Goal: Task Accomplishment & Management: Manage account settings

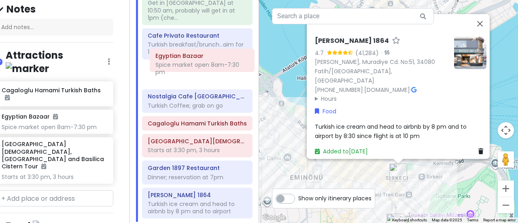
scroll to position [67, 0]
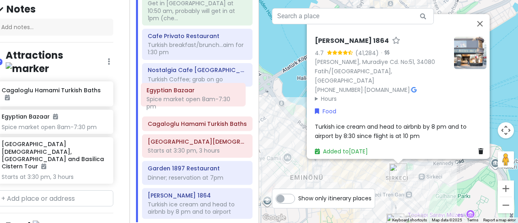
drag, startPoint x: 206, startPoint y: 25, endPoint x: 204, endPoint y: 96, distance: 70.8
click at [204, 96] on div "Küçük Sokak Get in [GEOGRAPHIC_DATA] at 10:50 am, probably will get in at 1pm (…" at bounding box center [197, 104] width 123 height 235
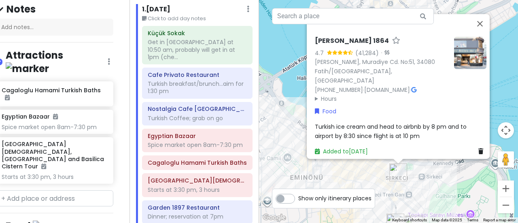
scroll to position [32, 0]
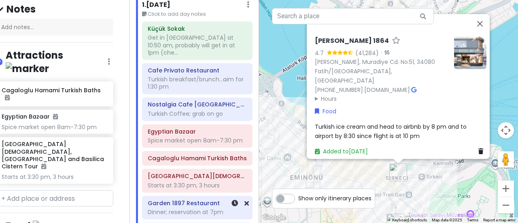
click at [211, 199] on h6 "Garden 1897 Restaurant" at bounding box center [197, 202] width 99 height 7
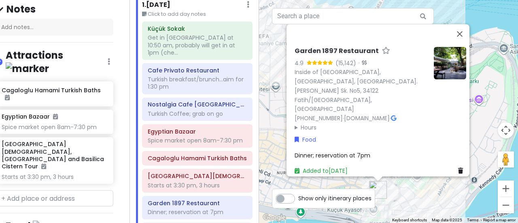
click at [354, 151] on span "Dinner; reservation at 7pm" at bounding box center [332, 155] width 76 height 8
click at [359, 150] on textarea "Dinner; reservation at 7pm" at bounding box center [379, 160] width 171 height 21
type textarea "x"
type textarea "Dinner; reservation at pm"
type textarea "x"
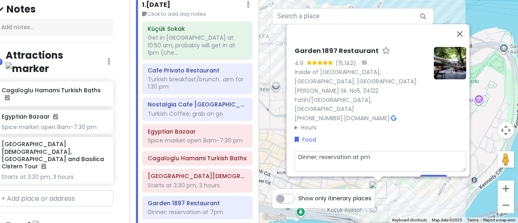
type textarea "Dinner; reservation at 6pm"
type textarea "x"
type textarea "Dinner; reservation at 6:pm"
type textarea "x"
type textarea "Dinner; reservation at 6:1pm"
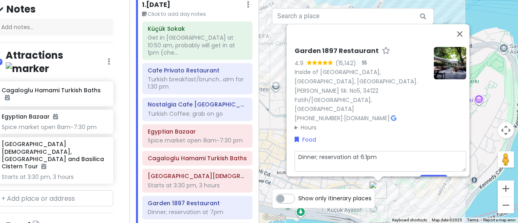
type textarea "x"
type textarea "Dinner; reservation at 6:15pm"
type textarea "x"
type textarea "Dinner; reservation at 6:15 pm"
click at [428, 175] on button "Save" at bounding box center [433, 183] width 28 height 16
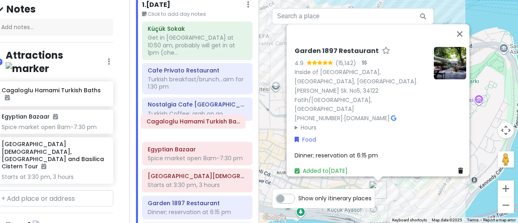
drag, startPoint x: 206, startPoint y: 151, endPoint x: 205, endPoint y: 123, distance: 28.3
click at [205, 123] on div "Küçük Sokak Get in [GEOGRAPHIC_DATA] at 10:50 am, probably will get in at 1pm (…" at bounding box center [197, 138] width 123 height 235
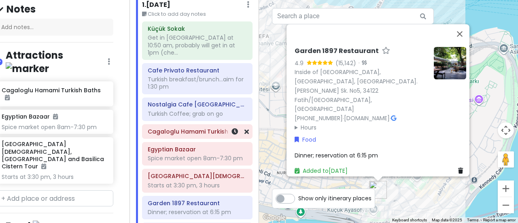
click at [204, 128] on h6 "Cagaloglu Hamami Turkish Baths" at bounding box center [197, 131] width 99 height 7
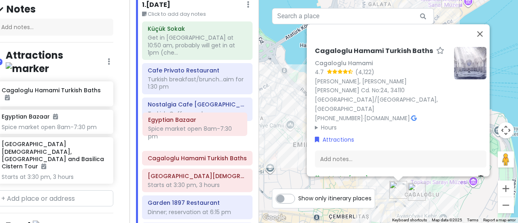
drag, startPoint x: 186, startPoint y: 148, endPoint x: 187, endPoint y: 127, distance: 21.0
click at [187, 127] on div "Küçük Sokak Get in [GEOGRAPHIC_DATA] at 10:50 am, probably will get in at 1pm (…" at bounding box center [197, 138] width 123 height 235
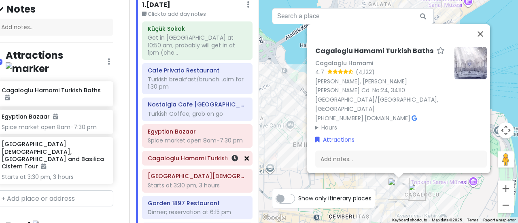
click at [244, 154] on link at bounding box center [246, 158] width 4 height 9
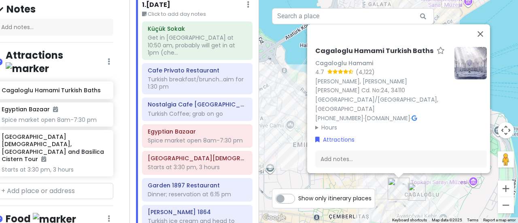
click at [220, 163] on div "Starts at 3:30 pm, 3 hours" at bounding box center [197, 166] width 99 height 7
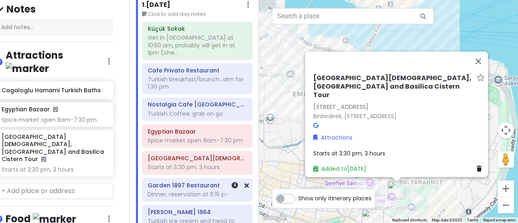
click at [215, 190] on div "Dinner; reservation at 6:15 pm" at bounding box center [197, 193] width 99 height 7
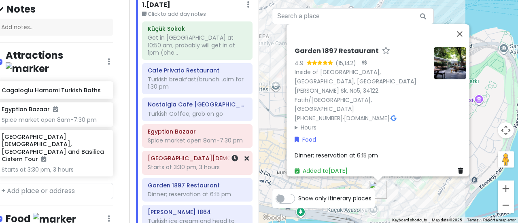
click at [222, 156] on div at bounding box center [235, 162] width 27 height 23
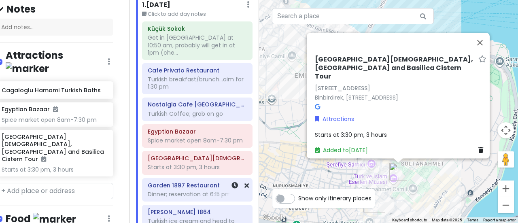
click at [200, 190] on div "Dinner; reservation at 6:15 pm" at bounding box center [197, 193] width 99 height 7
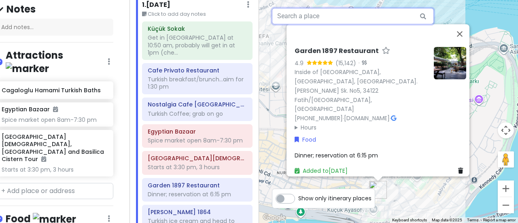
click at [323, 15] on input "text" at bounding box center [353, 16] width 162 height 16
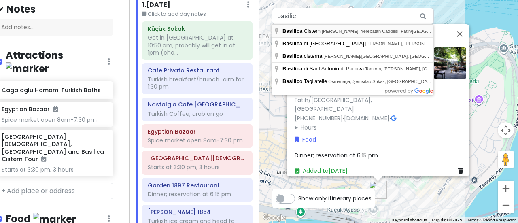
type input "Basilica Cistern, [GEOGRAPHIC_DATA], Yerebatan Caddesi, [GEOGRAPHIC_DATA]/[GEOG…"
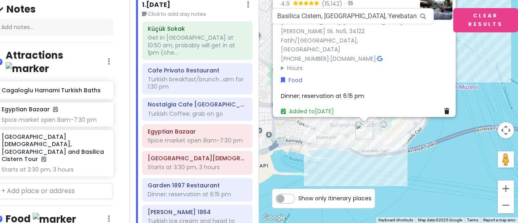
click at [485, 80] on div "Garden 1897 Restaurant 4.9 (15,142) · Inside of [GEOGRAPHIC_DATA], [GEOGRAPHIC_…" at bounding box center [388, 111] width 259 height 223
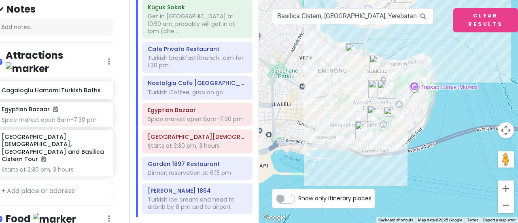
scroll to position [66, 0]
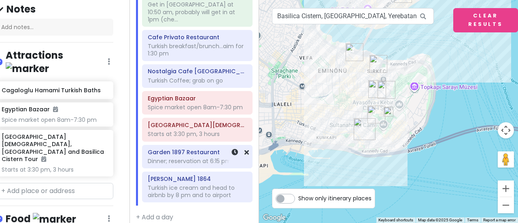
click at [193, 157] on div "Dinner; reservation at 6:15 pm" at bounding box center [197, 160] width 99 height 7
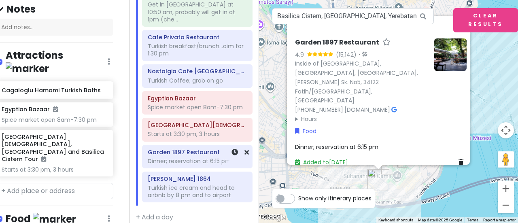
click at [193, 157] on div "Dinner; reservation at 6:15 pm" at bounding box center [197, 160] width 99 height 7
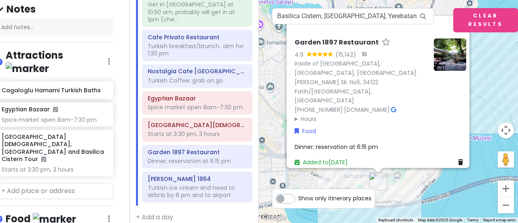
click at [362, 142] on span "Dinner; reservation at 6:15 pm" at bounding box center [335, 146] width 83 height 8
click at [366, 142] on textarea "Dinner; reservation at 6:15 pm" at bounding box center [379, 152] width 171 height 21
type textarea "x"
type textarea "Dinner; reservation at 6:1 pm"
type textarea "x"
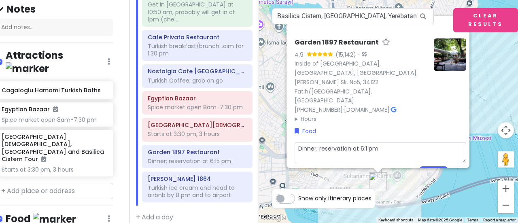
type textarea "Dinner; reservation at 6: pm"
type textarea "x"
type textarea "Dinner; reservation at 6:3 pm"
type textarea "x"
type textarea "Dinner; reservation at 6:30 pm"
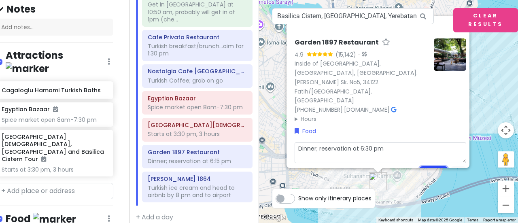
click at [435, 166] on button "Save" at bounding box center [433, 174] width 28 height 16
click at [182, 130] on div "Starts at 3:30 pm, 3 hours" at bounding box center [197, 133] width 99 height 7
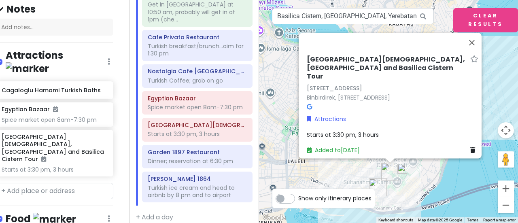
click at [374, 131] on span "Starts at 3:30 pm, 3 hours" at bounding box center [343, 135] width 72 height 8
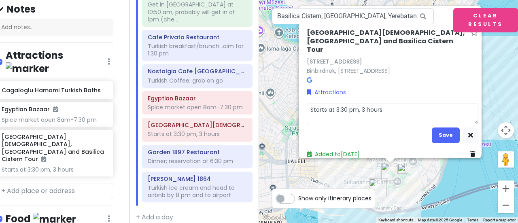
click at [391, 99] on div "[GEOGRAPHIC_DATA][DEMOGRAPHIC_DATA], [GEOGRAPHIC_DATA] and Basilica Cistern Tou…" at bounding box center [392, 93] width 178 height 137
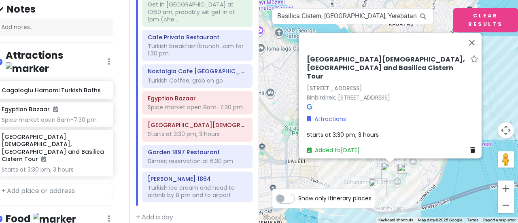
click at [380, 130] on div "Starts at 3:30 pm, 3 hours" at bounding box center [392, 134] width 171 height 9
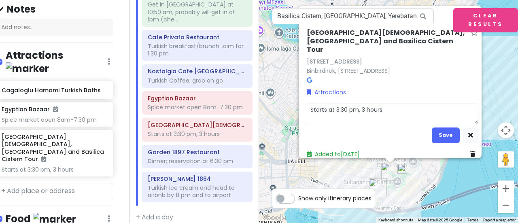
click at [383, 110] on textarea "Starts at 3:30 pm, 3 hours" at bounding box center [392, 113] width 171 height 21
type textarea "x"
type textarea "Starts at 3:30 pm, 3 hours"
type textarea "x"
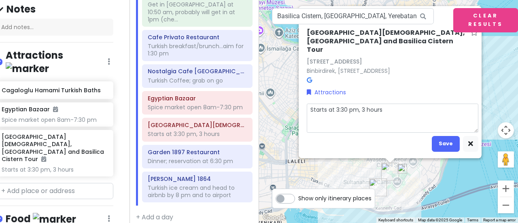
type textarea "Starts at 3:30 pm, 3 hours [URL][DOMAIN_NAME][DATE][DATE]"
type textarea "x"
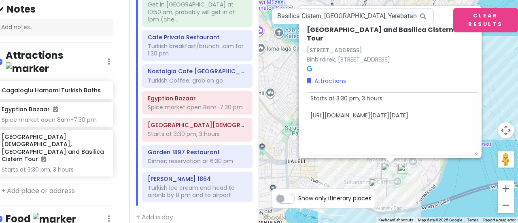
click at [440, 72] on div "[GEOGRAPHIC_DATA][DEMOGRAPHIC_DATA], [GEOGRAPHIC_DATA] and Basilica Cistern Tou…" at bounding box center [392, 45] width 171 height 56
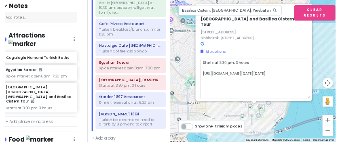
scroll to position [0, 0]
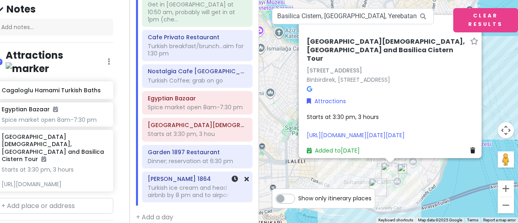
click at [188, 184] on div "Turkish ice cream and head to airbnb by 8 pm and to airport" at bounding box center [197, 191] width 99 height 15
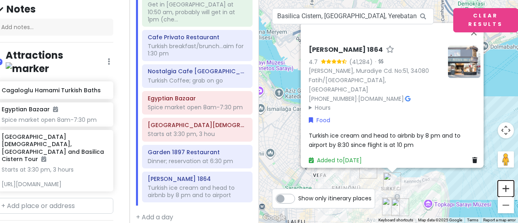
click at [505, 191] on button "Zoom in" at bounding box center [505, 188] width 16 height 16
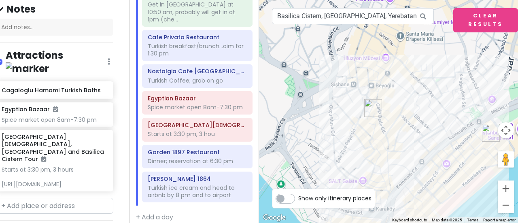
click at [505, 191] on button "Zoom in" at bounding box center [505, 188] width 16 height 16
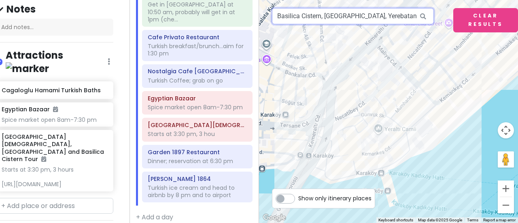
drag, startPoint x: 427, startPoint y: 203, endPoint x: 359, endPoint y: -9, distance: 222.4
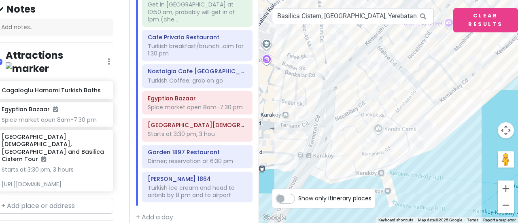
click at [359, 0] on html "Istanbul Trip Private Change Dates Make a Copy Delete Trip Give Feedback 💡 Supp…" at bounding box center [259, 111] width 518 height 223
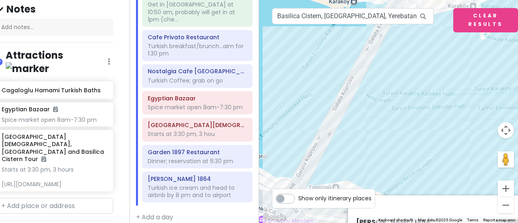
drag, startPoint x: 362, startPoint y: 131, endPoint x: 453, endPoint y: -46, distance: 198.6
click at [453, 0] on html "Istanbul Trip Private Change Dates Make a Copy Delete Trip Give Feedback 💡 Supp…" at bounding box center [259, 111] width 518 height 223
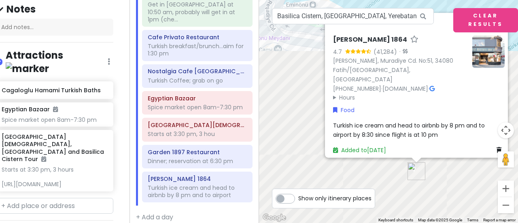
drag, startPoint x: 433, startPoint y: 142, endPoint x: 465, endPoint y: -49, distance: 193.1
click at [465, 0] on html "Istanbul Trip Private Change Dates Make a Copy Delete Trip Give Feedback 💡 Supp…" at bounding box center [259, 111] width 518 height 223
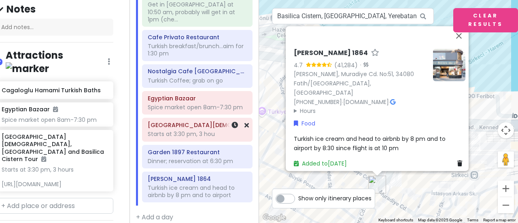
drag, startPoint x: 336, startPoint y: 106, endPoint x: 252, endPoint y: 133, distance: 88.2
click at [252, 133] on div "Istanbul Trip Private Change Dates Make a Copy Delete Trip Give Feedback 💡 Supp…" at bounding box center [259, 111] width 518 height 223
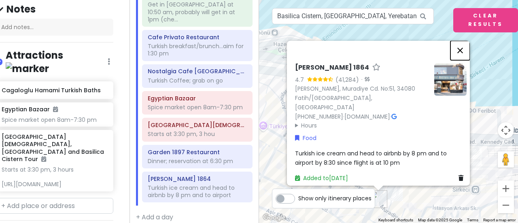
click at [461, 56] on button "Close" at bounding box center [459, 49] width 19 height 19
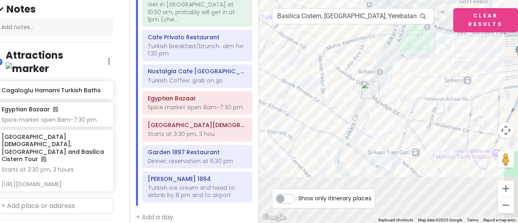
drag, startPoint x: 444, startPoint y: 166, endPoint x: 424, endPoint y: 21, distance: 146.2
click at [424, 21] on div "3 5 6 7 2 1 4 [GEOGRAPHIC_DATA], [STREET_ADDRESS] Keyboard shortcuts Map Data M…" at bounding box center [388, 111] width 259 height 223
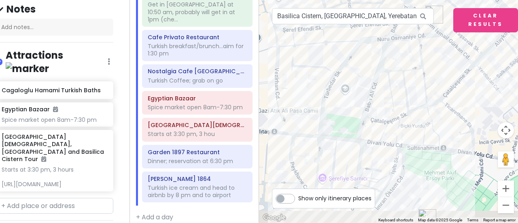
drag, startPoint x: 377, startPoint y: 173, endPoint x: 478, endPoint y: -49, distance: 244.0
click at [478, 0] on html "Istanbul Trip Private Change Dates Make a Copy Delete Trip Give Feedback 💡 Supp…" at bounding box center [259, 111] width 518 height 223
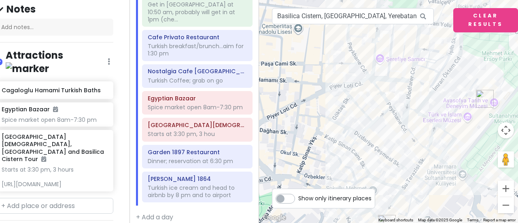
drag, startPoint x: 434, startPoint y: 91, endPoint x: 493, endPoint y: -33, distance: 138.0
click at [493, 0] on html "Istanbul Trip Private Change Dates Make a Copy Delete Trip Give Feedback 💡 Supp…" at bounding box center [259, 111] width 518 height 223
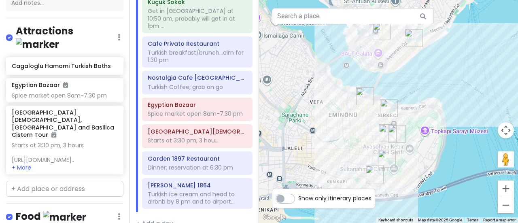
scroll to position [66, 0]
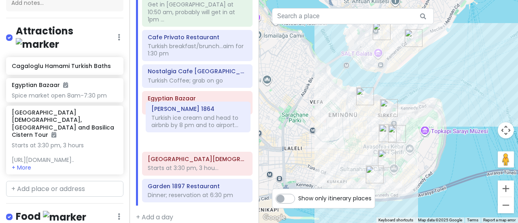
drag, startPoint x: 195, startPoint y: 183, endPoint x: 199, endPoint y: 122, distance: 61.2
click at [199, 122] on div "Küçük Sokak Get in [GEOGRAPHIC_DATA] at 10:50 am, probably will get in at 1pm .…" at bounding box center [197, 96] width 123 height 217
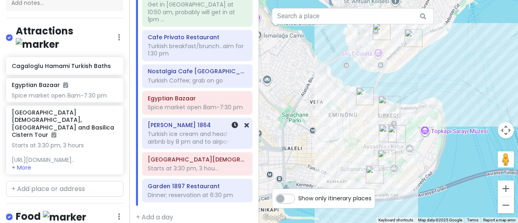
click at [199, 130] on div "Turkish ice cream and head to airbnb by 8 pm and to airport..." at bounding box center [197, 137] width 99 height 15
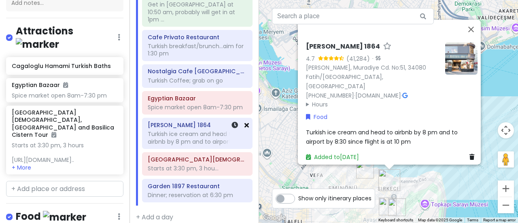
click at [244, 122] on icon at bounding box center [246, 125] width 4 height 6
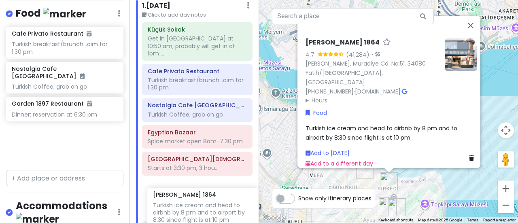
scroll to position [307, 11]
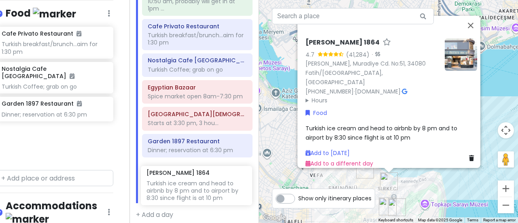
drag, startPoint x: 60, startPoint y: 126, endPoint x: 195, endPoint y: 167, distance: 140.7
click at [195, 167] on div "Istanbul Trip Private Change Dates Make a Copy Delete Trip Give Feedback 💡 Supp…" at bounding box center [259, 111] width 518 height 223
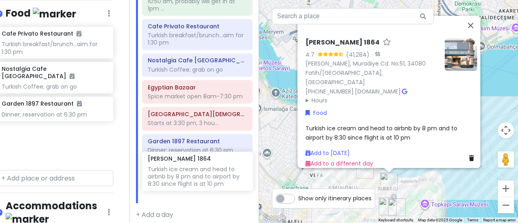
scroll to position [66, 0]
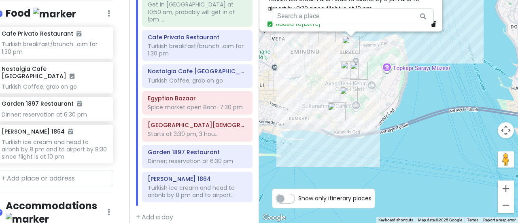
drag, startPoint x: 319, startPoint y: 182, endPoint x: 279, endPoint y: 42, distance: 145.4
click at [279, 42] on div "[PERSON_NAME] 1864 4.7 (41,284) · [PERSON_NAME], [PERSON_NAME] Cd. No:51, 34080…" at bounding box center [388, 111] width 259 height 223
click at [209, 157] on div "Dinner; reservation at 6:30 pm" at bounding box center [197, 160] width 99 height 7
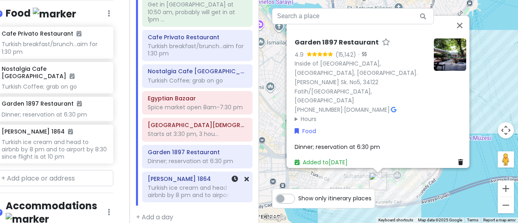
click at [199, 184] on div "Turkish ice cream and head to airbnb by 8 pm and to airport..." at bounding box center [197, 191] width 99 height 15
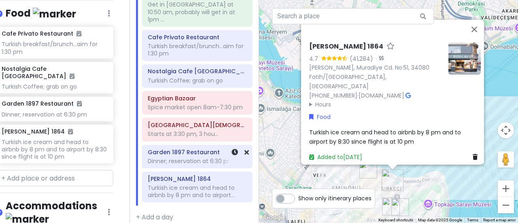
click at [190, 157] on div "Dinner; reservation at 6:30 pm" at bounding box center [197, 160] width 99 height 7
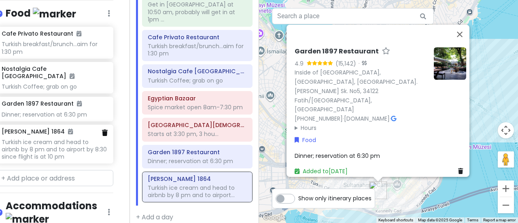
click at [102, 129] on icon at bounding box center [105, 132] width 6 height 6
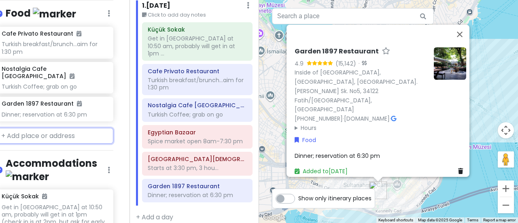
click at [57, 128] on input "text" at bounding box center [54, 136] width 117 height 16
paste input "NURETTiN USTA alpedo ice cream"
type input "NURETTiN USTA alpedo ice cream"
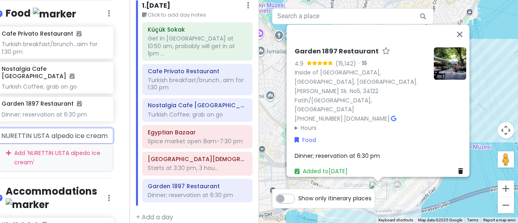
scroll to position [0, 5]
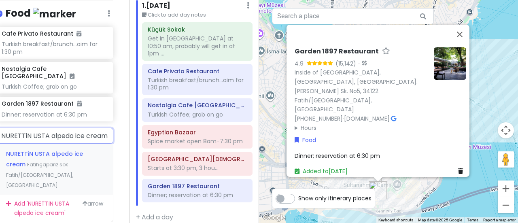
click at [51, 146] on div "NURETTiN USTA alpedo ice cream Fatihçapariz sok Fatih/[GEOGRAPHIC_DATA], [GEOGR…" at bounding box center [54, 169] width 116 height 51
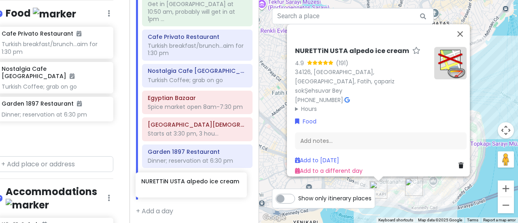
drag, startPoint x: 42, startPoint y: 122, endPoint x: 183, endPoint y: 181, distance: 152.8
click at [183, 181] on div "Istanbul Trip Private Change Dates Make a Copy Delete Trip Give Feedback 💡 Supp…" at bounding box center [259, 111] width 518 height 223
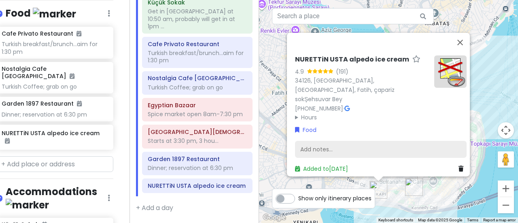
scroll to position [49, 0]
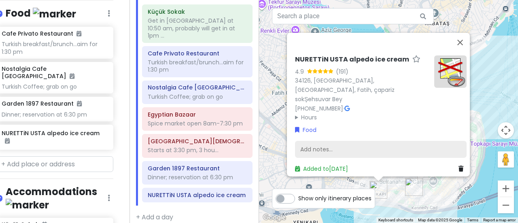
click at [332, 141] on div "Add notes..." at bounding box center [380, 149] width 171 height 17
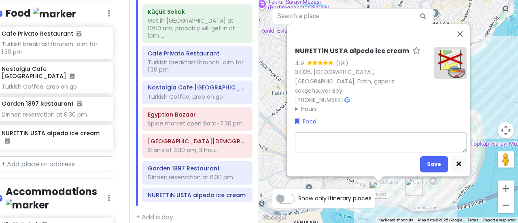
type textarea "x"
type textarea "H"
type textarea "x"
type textarea "He"
type textarea "x"
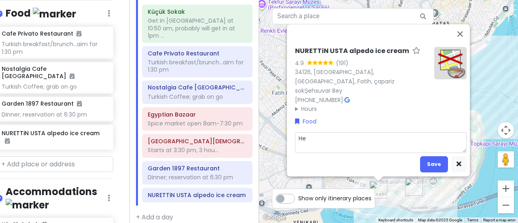
type textarea "Hea"
type textarea "x"
type textarea "Head"
type textarea "x"
type textarea "Head"
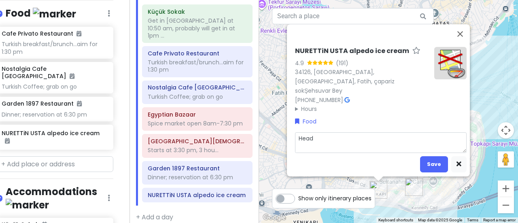
type textarea "x"
type textarea "Head b"
type textarea "x"
type textarea "Head ba"
type textarea "x"
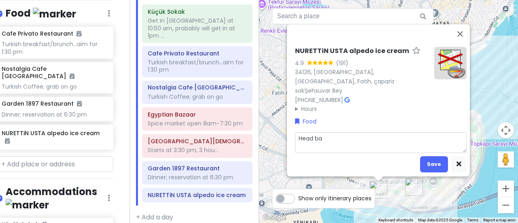
type textarea "Head bac"
type textarea "x"
type textarea "Head back"
type textarea "x"
type textarea "Head back"
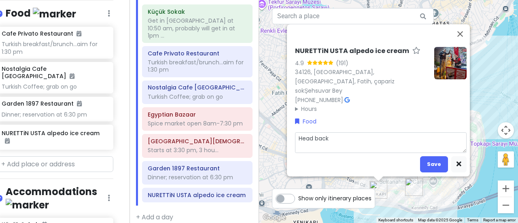
type textarea "x"
type textarea "Head back t"
type textarea "x"
type textarea "Head back to"
type textarea "x"
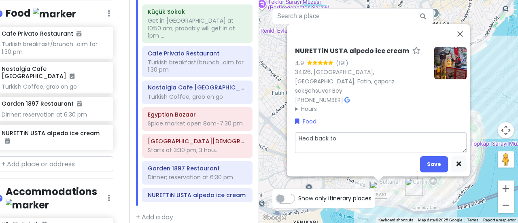
type textarea "Head back to a"
type textarea "x"
type textarea "Head back to ai"
type textarea "x"
type textarea "Head back to air"
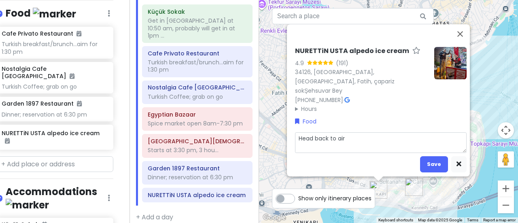
type textarea "x"
type textarea "Head back to airb"
type textarea "x"
type textarea "Head back to airbn"
type textarea "x"
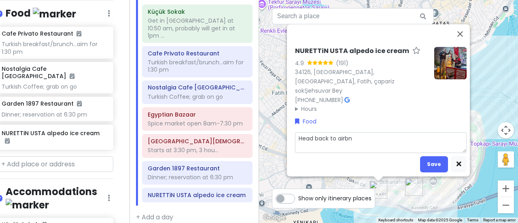
type textarea "Head back to airbnb"
type textarea "x"
type textarea "Head back to airbnb"
type textarea "x"
type textarea "Head back to airbnb by"
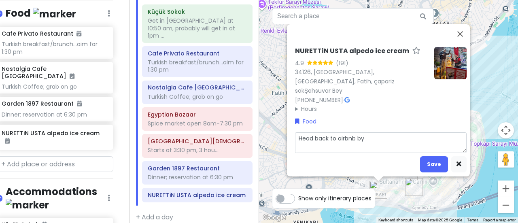
type textarea "x"
type textarea "Head back to airbnb by"
type textarea "x"
type textarea "Head back to airbnb by 8"
type textarea "x"
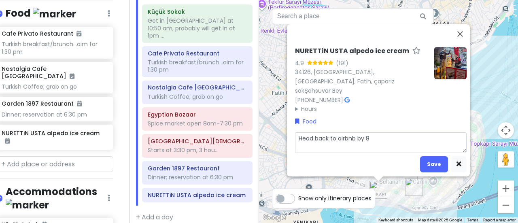
type textarea "Head back to airbnb by 8"
type textarea "x"
type textarea "Head back to airbnb by 8 p"
type textarea "x"
type textarea "Head back to airbnb by 8 pm"
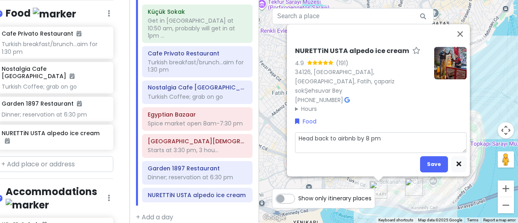
type textarea "x"
type textarea "Head back to airbnb by 8 pm"
type textarea "x"
type textarea "Head back to airbnb by 8 pm a"
type textarea "x"
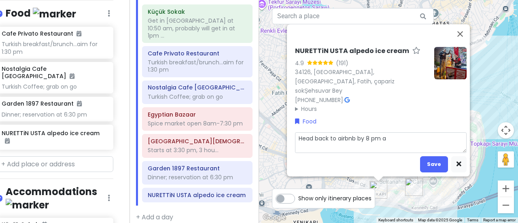
type textarea "Head back to airbnb by 8 pm an"
type textarea "x"
type textarea "Head back to airbnb by 8 pm and"
type textarea "x"
type textarea "Head back to airbnb by 8 pm and a"
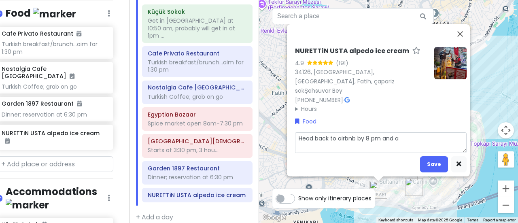
type textarea "x"
type textarea "Head back to airbnb by 8 pm and air"
type textarea "x"
type textarea "Head back to airbnb by 8 pm and airp"
type textarea "x"
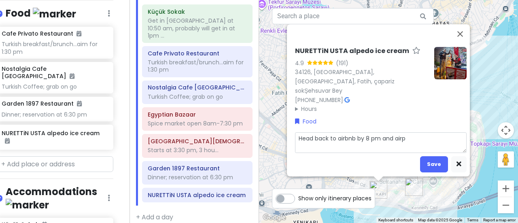
type textarea "Head back to airbnb by 8 pm and airpo"
type textarea "x"
type textarea "Head back to airbnb by 8 pm and airpor"
type textarea "x"
type textarea "Head back to airbnb by 8 pm and airport"
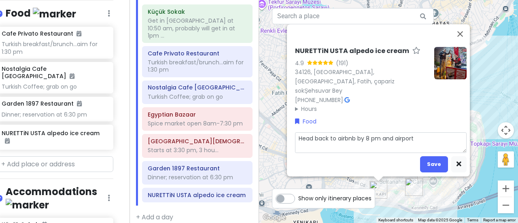
type textarea "x"
type textarea "Head back to airbnb by 8 pm and airport b"
type textarea "x"
type textarea "Head back to airbnb by 8 pm and airport by"
type textarea "x"
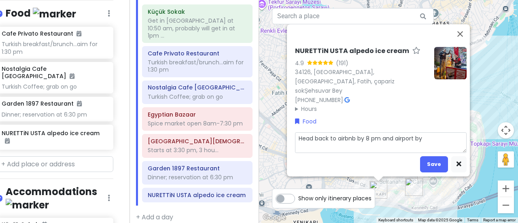
type textarea "Head back to airbnb by 8 pm and airport by"
type textarea "x"
type textarea "Head back to airbnb by 8 pm and airport by 8"
type textarea "x"
type textarea "Head back to airbnb by 8 pm and airport by 8:"
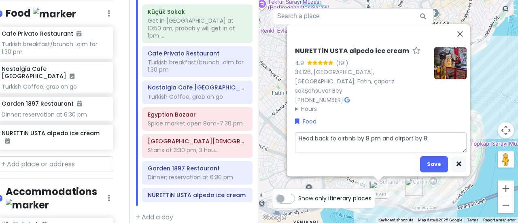
type textarea "x"
type textarea "Head back to airbnb by 8 pm and airport by 8:3"
type textarea "x"
type textarea "Head back to airbnb by 8 pm and airport by 8:30"
type textarea "x"
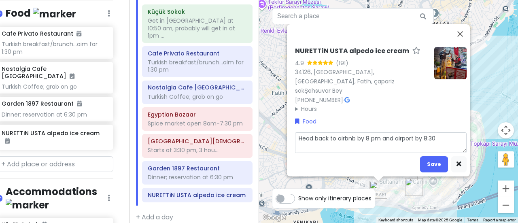
type textarea "Head back to airbnb by 8 pm and airport by 8:30"
type textarea "x"
type textarea "Head back to airbnb by 8 pm and airport by 8:30 fo"
type textarea "x"
type textarea "Head back to airbnb by 8 pm and airport by 8:30 for"
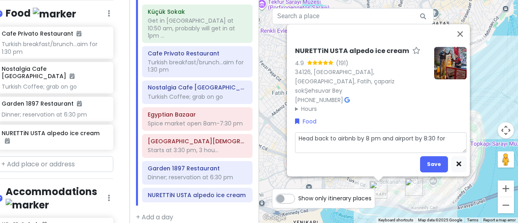
type textarea "x"
type textarea "Head back to airbnb by 8 pm and airport by 8:30 for f"
type textarea "x"
type textarea "Head back to airbnb by 8 pm and airport by 8:30 for fl"
type textarea "x"
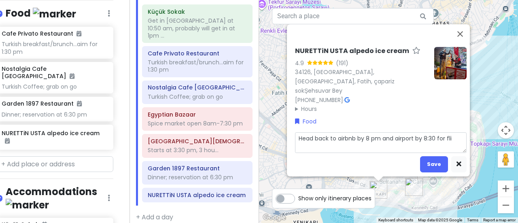
type textarea "Head back to airbnb by 8 pm and airport by 8:30 for flig"
type textarea "x"
type textarea "Head back to airbnb by 8 pm and airport by 8:30 for fligh"
type textarea "x"
type textarea "Head back to airbnb by 8 pm and airport by 8:30 for flight"
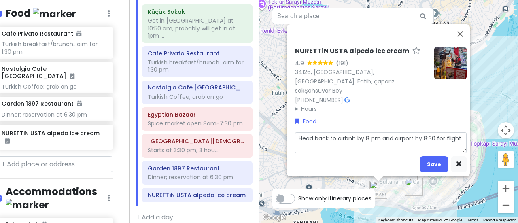
type textarea "x"
type textarea "Head back to airbnb by 8 pm and airport by 8:30 for flight"
type textarea "x"
type textarea "Head back to airbnb by 8 pm and airport by 8:30 for flight a"
type textarea "x"
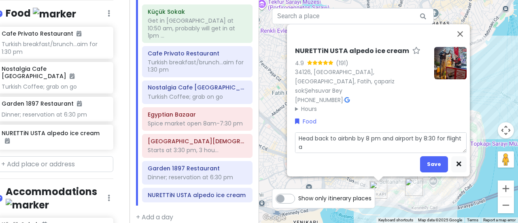
type textarea "Head back to airbnb by 8 pm and airport by 8:30 for flight at"
type textarea "x"
type textarea "Head back to airbnb by 8 pm and airport by 8:30 for flight at"
type textarea "x"
type textarea "Head back to airbnb by 8 pm and airport by 8:30 for flight at 1"
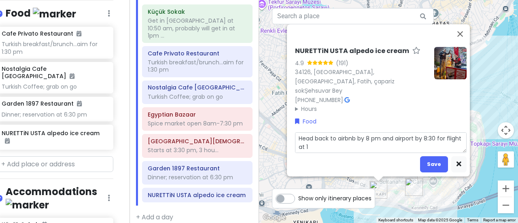
type textarea "x"
type textarea "Head back to airbnb by 8 pm and airport by 8:30 for flight at 10"
type textarea "x"
type textarea "Head back to airbnb by 8 pm and airport by 8:30 for flight at 10o"
type textarea "x"
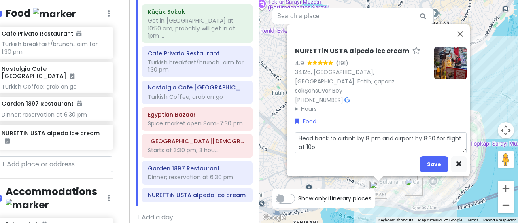
type textarea "Head back to airbnb by 8 pm and airport by 8:30 for flight at 10om"
type textarea "x"
type textarea "Head back to airbnb by 8 pm and airport by 8:30 for flight at 10o"
type textarea "x"
type textarea "Head back to airbnb by 8 pm and airport by 8:30 for flight at 10"
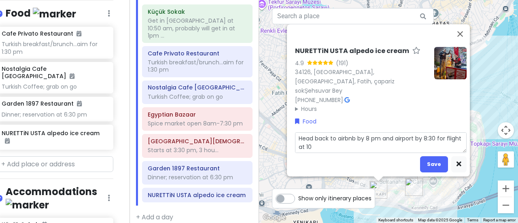
type textarea "x"
type textarea "Head back to airbnb by 8 pm and airport by 8:30 for flight at 10p"
type textarea "x"
type textarea "Head back to airbnb by 8 pm and airport by 8:30 for flight at 10pm"
click at [433, 156] on button "Save" at bounding box center [434, 164] width 28 height 16
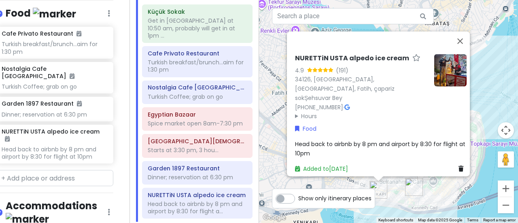
scroll to position [66, 0]
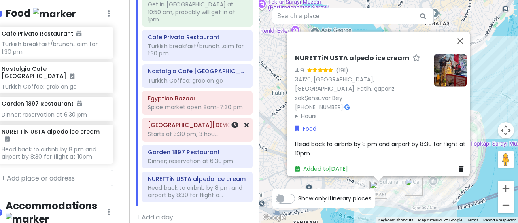
click at [208, 130] on div "Starts at 3:30 pm, 3 hou..." at bounding box center [197, 133] width 99 height 7
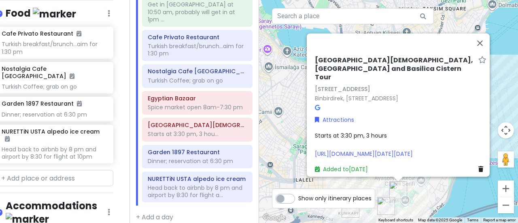
click at [391, 131] on div "Starts at 3:30 pm, 3 hours [URL][DOMAIN_NAME][DATE][DATE]" at bounding box center [400, 144] width 171 height 27
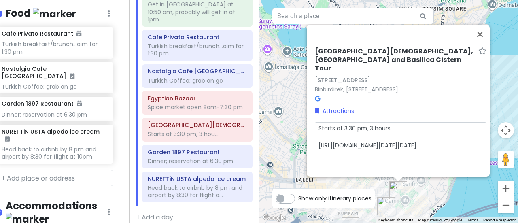
click at [391, 127] on textarea "Starts at 3:30 pm, 3 hours [URL][DOMAIN_NAME][DATE][DATE]" at bounding box center [400, 153] width 171 height 63
type textarea "x"
type textarea "Starts at 3:30 pm, 3 hours; [URL][DOMAIN_NAME][DATE][DATE]"
type textarea "x"
type textarea "Starts at 3:30 pm, 3 hours; [URL][DOMAIN_NAME][DATE][DATE]"
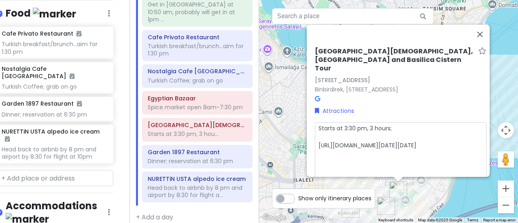
type textarea "x"
type textarea "Starts at 3:30 pm, 3 hours; r [URL][DOMAIN_NAME][DATE][DATE]"
type textarea "x"
type textarea "Starts at 3:30 pm, 3 hours; re [URL][DOMAIN_NAME][DATE][DATE]"
type textarea "x"
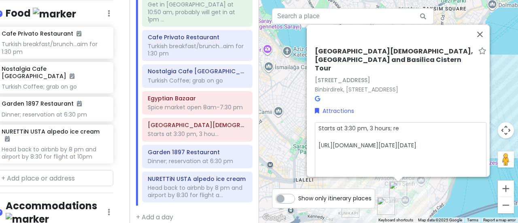
type textarea "Starts at 3:30 pm, 3 hours; res [URL][DOMAIN_NAME][DATE][DATE]"
type textarea "x"
type textarea "Starts at 3:30 pm, 3 hours; rest [URL][DOMAIN_NAME][DATE][DATE]"
type textarea "x"
type textarea "Starts at 3:30 pm, 3 hours; resta [URL][DOMAIN_NAME][DATE][DATE]"
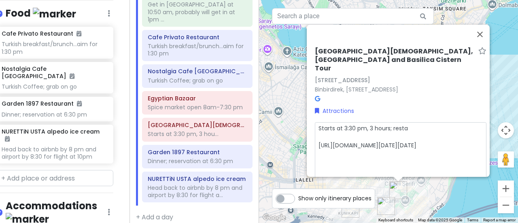
type textarea "x"
type textarea "Starts at 3:30 pm, 3 hours; restau [URL][DOMAIN_NAME][DATE][DATE]"
type textarea "x"
type textarea "Starts at 3:30 pm, 3 hours; restaur [URL][DOMAIN_NAME][DATE][DATE]"
type textarea "x"
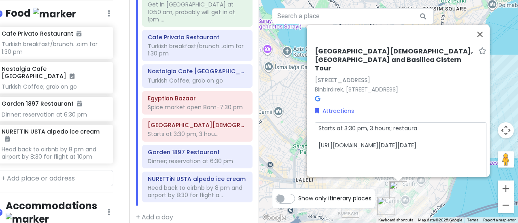
type textarea "Starts at 3:30 pm, 3 hours; restauran [URL][DOMAIN_NAME][DATE][DATE]"
type textarea "x"
type textarea "Starts at 3:30 pm, 3 hours; restaurant [URL][DOMAIN_NAME][DATE][DATE]"
type textarea "x"
type textarea "Starts at 3:30 pm, 3 hours; restaurant [URL][DOMAIN_NAME][DATE][DATE]"
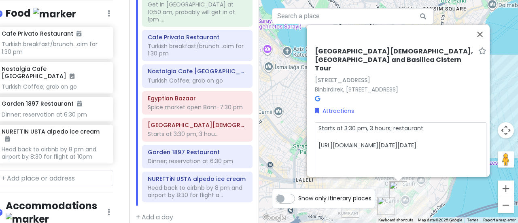
type textarea "x"
type textarea "Starts at 3:30 pm, 3 hours; restaurant is [URL][DOMAIN_NAME][DATE][DATE]"
type textarea "x"
type textarea "Starts at 3:30 pm, 3 hours; restaurant is [URL][DOMAIN_NAME][DATE][DATE]"
type textarea "x"
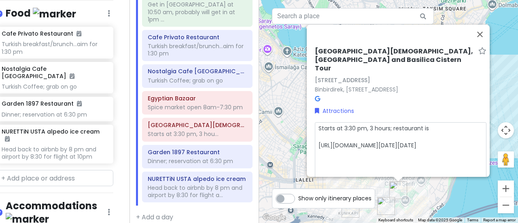
type textarea "Starts at 3:30 pm, 3 hours; restaurant is 1 [URL][DOMAIN_NAME][DATE][DATE]"
type textarea "x"
type textarea "Starts at 3:30 pm, 3 hours; restaurant is 12 [URL][DOMAIN_NAME][DATE][DATE]"
type textarea "x"
type textarea "Starts at 3:30 pm, 3 hours; restaurant is 12 [URL][DOMAIN_NAME][DATE][DATE]"
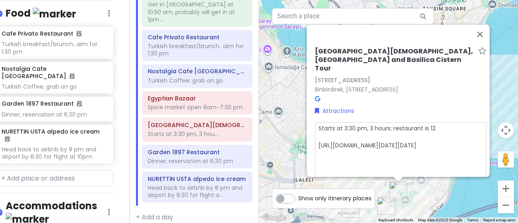
type textarea "x"
type textarea "Starts at 3:30 pm, 3 hours; restaurant is 12 m [URL][DOMAIN_NAME][DATE][DATE]"
type textarea "x"
type textarea "Starts at 3:30 pm, 3 hours; restaurant is 12 mi [URL][DOMAIN_NAME][DATE][DATE]"
type textarea "x"
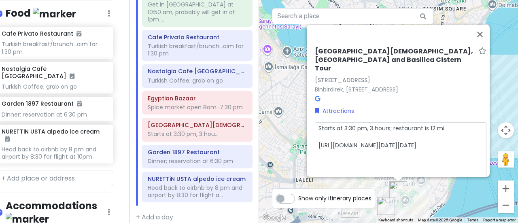
type textarea "Starts at 3:30 pm, 3 hours; restaurant is 12 min [URL][DOMAIN_NAME][DATE][DATE]"
type textarea "x"
type textarea "Starts at 3:30 pm, 3 hours; restaurant is 12 min [URL][DOMAIN_NAME][DATE][DATE]"
type textarea "x"
type textarea "Starts at 3:30 pm, 3 hours; restaurant is 12 min w [URL][DOMAIN_NAME][DATE][DAT…"
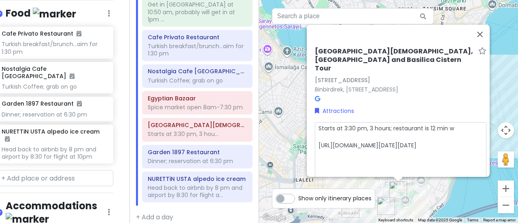
type textarea "x"
type textarea "Starts at 3:30 pm, 3 hours; restaurant is 12 min wal [URL][DOMAIN_NAME][DATE][D…"
type textarea "x"
type textarea "Starts at 3:30 pm, 3 hours; restaurant is 12 min walk [URL][DOMAIN_NAME][DATE][…"
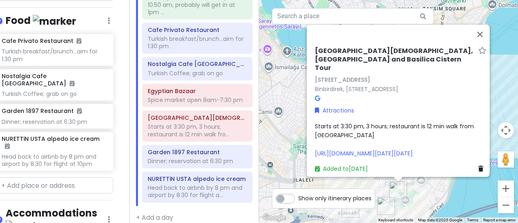
scroll to position [41, 0]
click at [180, 157] on div "Dinner; reservation at 6:30 pm" at bounding box center [197, 160] width 99 height 7
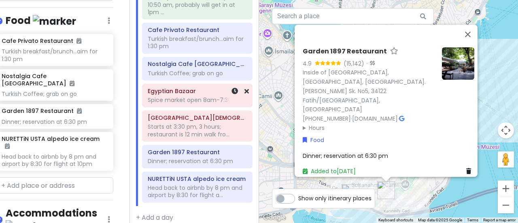
click at [181, 96] on div "Spice market open 8am-7:30 pm" at bounding box center [197, 99] width 99 height 7
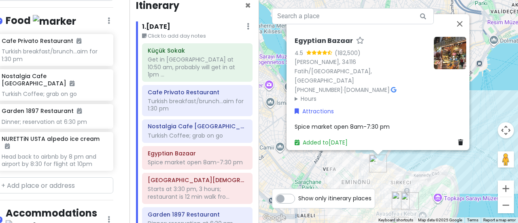
scroll to position [12, 0]
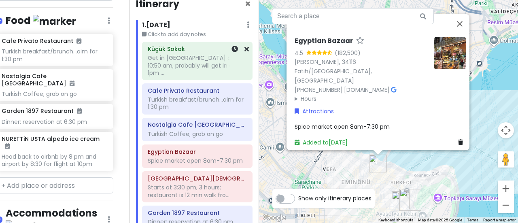
click at [171, 67] on div "Get in [GEOGRAPHIC_DATA] at 10:50 am, probably will get in at 1pm ..." at bounding box center [197, 65] width 99 height 22
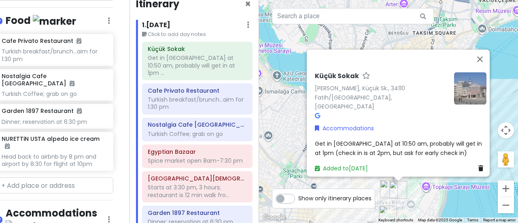
click at [172, 75] on div "Küçük Sokak Get in [GEOGRAPHIC_DATA] at 10:50 am, probably will get in at 1pm .…" at bounding box center [197, 154] width 123 height 224
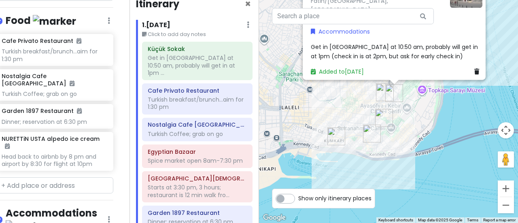
drag, startPoint x: 294, startPoint y: 158, endPoint x: 287, endPoint y: 55, distance: 102.6
click at [287, 55] on div "Küçük Sokak [PERSON_NAME], [GEOGRAPHIC_DATA], 34110 Fatih/[GEOGRAPHIC_DATA], [G…" at bounding box center [388, 111] width 259 height 223
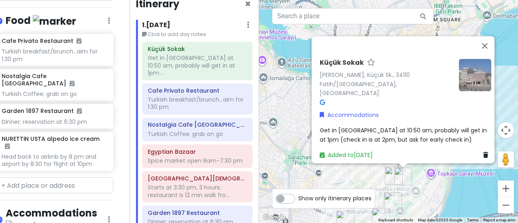
drag, startPoint x: 281, startPoint y: 49, endPoint x: 292, endPoint y: 134, distance: 85.6
click at [292, 134] on div "Küçük Sokak [PERSON_NAME], [GEOGRAPHIC_DATA], 34110 Fatih/[GEOGRAPHIC_DATA], [G…" at bounding box center [388, 111] width 259 height 223
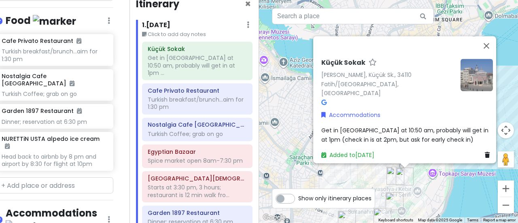
click at [353, 67] on h6 "Küçük Sokak" at bounding box center [343, 63] width 44 height 8
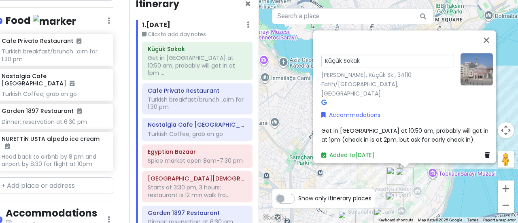
drag, startPoint x: 359, startPoint y: 66, endPoint x: 314, endPoint y: 68, distance: 44.9
click at [318, 68] on div "Küçük Sokak [PERSON_NAME], [GEOGRAPHIC_DATA], 34110 Fatih/[GEOGRAPHIC_DATA], [G…" at bounding box center [407, 106] width 178 height 113
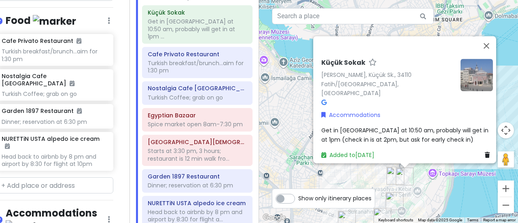
scroll to position [73, 0]
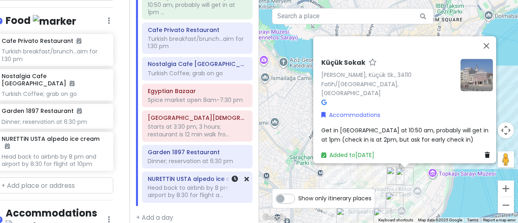
click at [178, 184] on div "Head back to airbnb by 8 pm and airport by 8:30 for flight a..." at bounding box center [197, 191] width 99 height 15
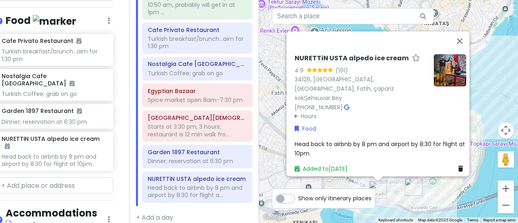
click at [349, 149] on div "Head back to airbnb by 8 pm and airport by 8:30 for flight at 10pm" at bounding box center [379, 148] width 171 height 18
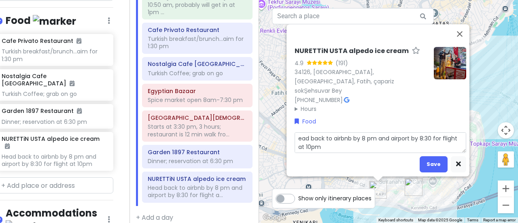
click at [368, 132] on textarea "ead back to airbnb by 8 pm and airport by 8:30 for flight at 10pm" at bounding box center [379, 142] width 171 height 21
click at [295, 132] on textarea "ead back to airbnb by 8 pm and airport by 8:30 for flight at 10pm" at bounding box center [379, 142] width 171 height 21
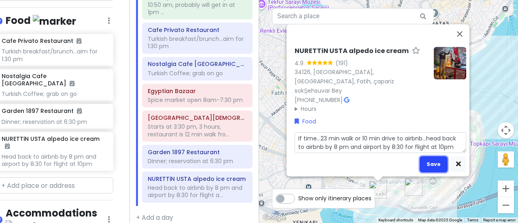
click at [439, 156] on button "Save" at bounding box center [433, 164] width 28 height 16
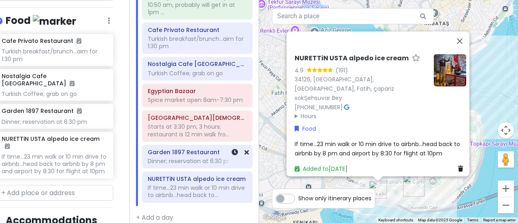
click at [171, 156] on div "Garden 1897 Restaurant Dinner; reservation at 6:30 pm" at bounding box center [197, 156] width 99 height 20
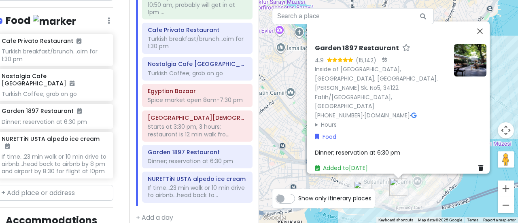
click at [405, 148] on div "Dinner; reservation at 6:30 pm" at bounding box center [400, 152] width 171 height 9
click at [412, 148] on textarea "Dinner; reservation at 6:30 pm" at bounding box center [400, 158] width 171 height 21
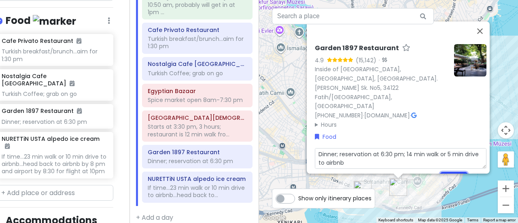
click at [457, 172] on button "Save" at bounding box center [454, 180] width 28 height 16
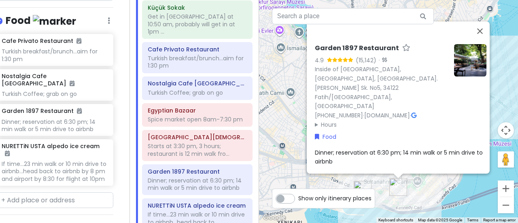
scroll to position [80, 0]
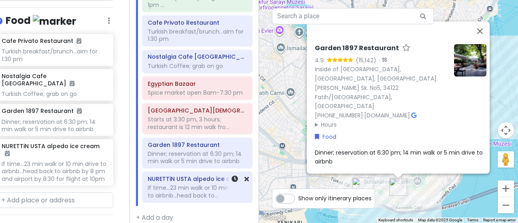
click at [175, 187] on div "If time...23 min walk or 10 min drive to airbnb...head back to..." at bounding box center [197, 191] width 99 height 15
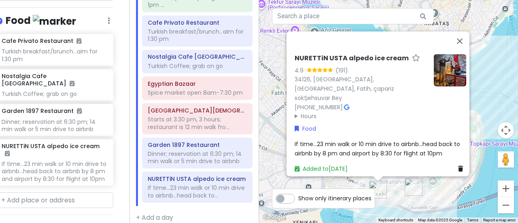
click at [307, 140] on span "If time...23 min walk or 10 min drive to airbnb...head back to airbnb by 8 pm a…" at bounding box center [377, 148] width 167 height 17
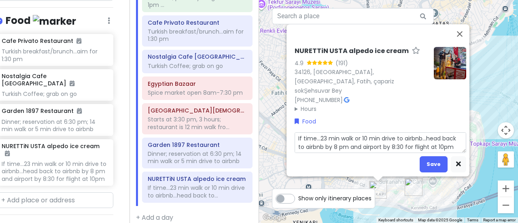
click at [311, 132] on textarea "If time...23 min walk or 10 min drive to airbnb...head back to airbnb by 8 pm a…" at bounding box center [379, 142] width 171 height 21
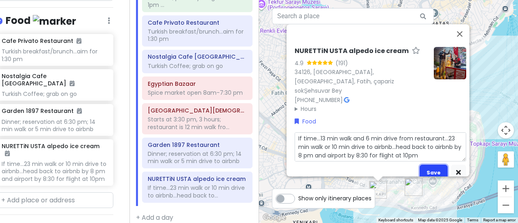
click at [422, 165] on button "Save" at bounding box center [433, 173] width 28 height 16
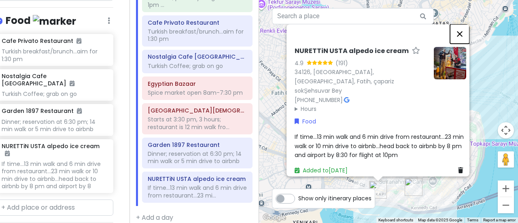
click at [465, 37] on button "Close" at bounding box center [459, 33] width 19 height 19
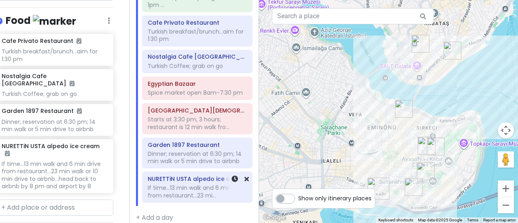
click at [194, 184] on div "If time...13 min walk and 6 min drive from restaurant...23 mi..." at bounding box center [197, 191] width 99 height 15
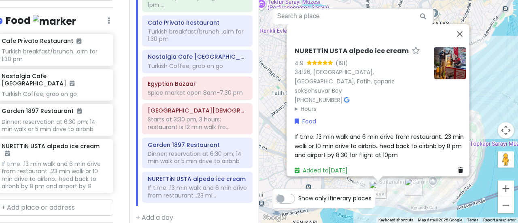
click at [302, 104] on summary "Hours" at bounding box center [360, 108] width 133 height 9
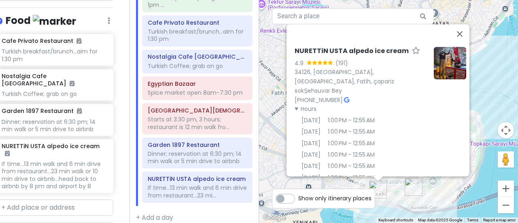
click at [215, 208] on div "Itinerary × 1 . [DATE] Edit Day Notes Delete Day Click to add day notes Küçük S…" at bounding box center [193, 111] width 129 height 223
click at [447, 58] on img at bounding box center [449, 63] width 32 height 32
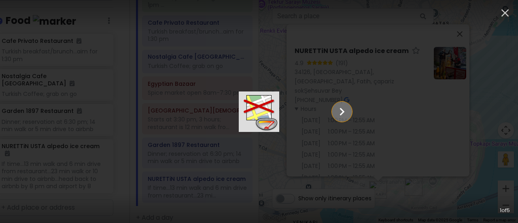
click at [345, 108] on icon "Show slide 2 of 5" at bounding box center [342, 112] width 5 height 8
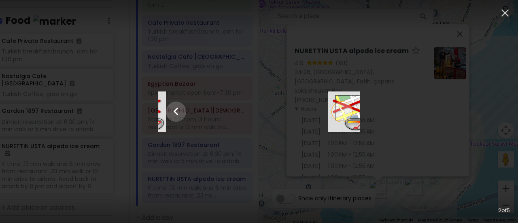
click at [345, 108] on icon "Show slide 3 of 5" at bounding box center [342, 112] width 5 height 8
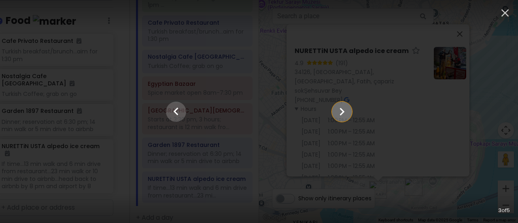
click at [345, 108] on icon "Show slide 4 of 5" at bounding box center [342, 112] width 5 height 8
click at [345, 108] on icon "Show slide 5 of 5" at bounding box center [342, 112] width 5 height 8
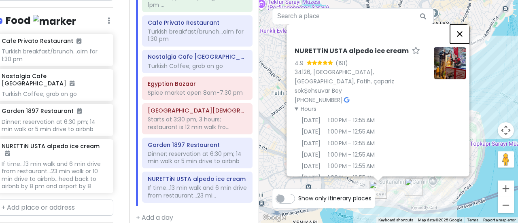
click at [459, 34] on button "Close" at bounding box center [459, 33] width 19 height 19
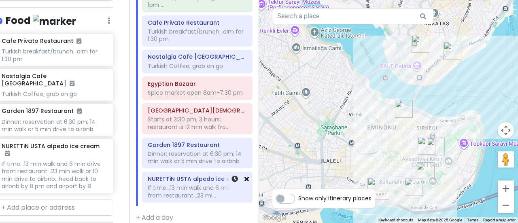
click at [244, 175] on icon at bounding box center [246, 178] width 4 height 6
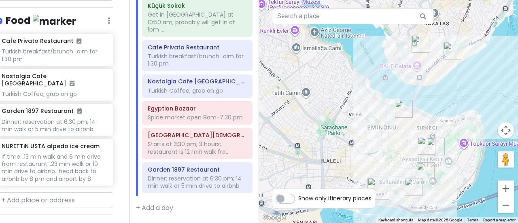
scroll to position [46, 0]
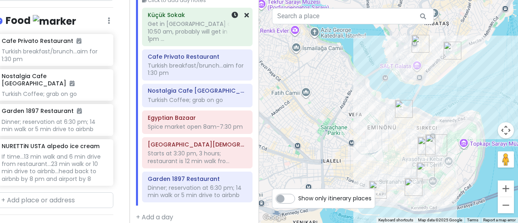
click at [186, 27] on div "Get in [GEOGRAPHIC_DATA] at 10:50 am, probably will get in at 1pm ..." at bounding box center [197, 31] width 99 height 22
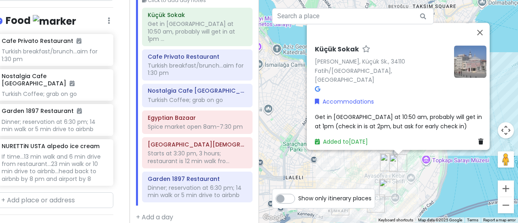
click at [327, 53] on h6 "Küçük Sokak" at bounding box center [337, 49] width 44 height 8
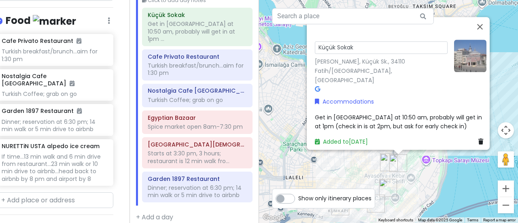
drag, startPoint x: 356, startPoint y: 51, endPoint x: 309, endPoint y: 55, distance: 47.5
click at [311, 55] on div "Küçük Sokak [PERSON_NAME], [GEOGRAPHIC_DATA], 34110 Fatih/[GEOGRAPHIC_DATA], [G…" at bounding box center [400, 92] width 178 height 113
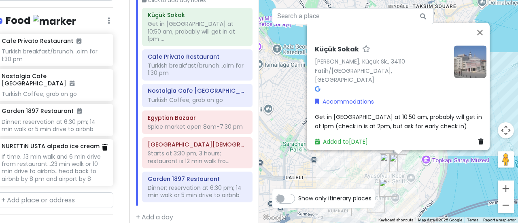
click at [102, 144] on icon at bounding box center [105, 147] width 6 height 6
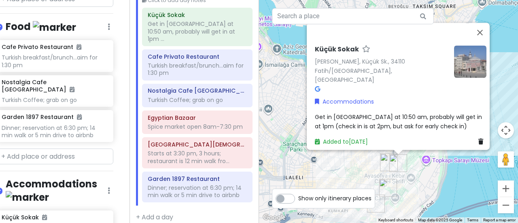
scroll to position [318, 11]
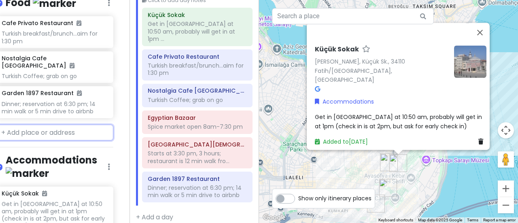
click at [54, 125] on input "text" at bounding box center [54, 133] width 117 height 16
paste input "[PERSON_NAME] 1864"
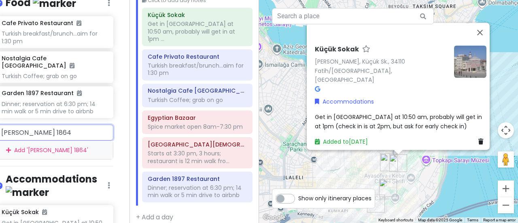
click at [54, 125] on input "[PERSON_NAME] 1864" at bounding box center [54, 133] width 117 height 16
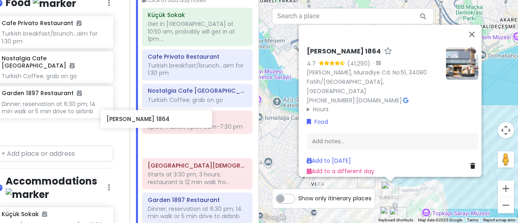
scroll to position [74, 0]
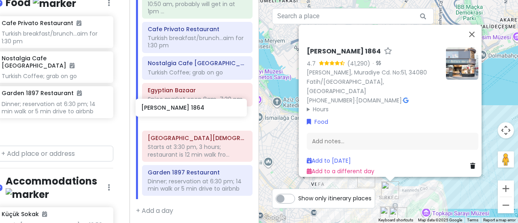
drag, startPoint x: 40, startPoint y: 116, endPoint x: 182, endPoint y: 113, distance: 142.4
click at [182, 113] on div "Istanbul Trip Private Change Dates Make a Copy Delete Trip Give Feedback 💡 Supp…" at bounding box center [259, 111] width 518 height 223
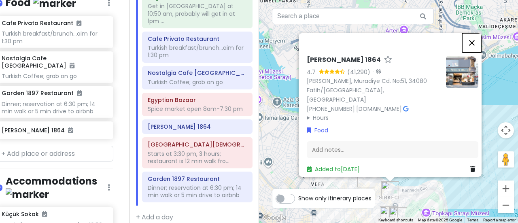
click at [479, 46] on button "Close" at bounding box center [471, 42] width 19 height 19
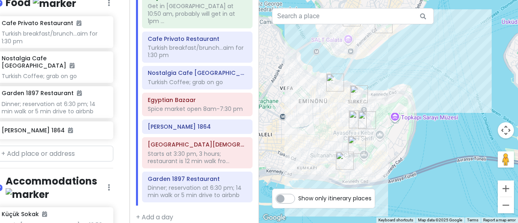
drag, startPoint x: 345, startPoint y: 131, endPoint x: 320, endPoint y: 56, distance: 78.5
click at [320, 56] on div at bounding box center [388, 111] width 259 height 223
click at [182, 123] on h6 "[PERSON_NAME] 1864" at bounding box center [197, 126] width 99 height 7
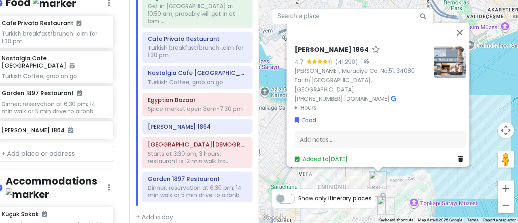
click at [333, 53] on h6 "[PERSON_NAME] 1864" at bounding box center [331, 49] width 74 height 8
click at [448, 55] on img at bounding box center [449, 61] width 32 height 32
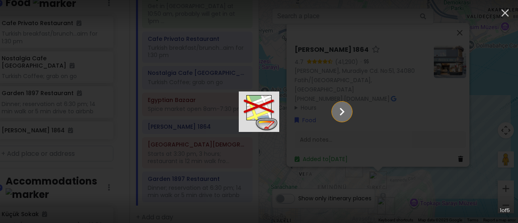
click at [349, 111] on icon "Show slide 2 of 5" at bounding box center [341, 111] width 15 height 19
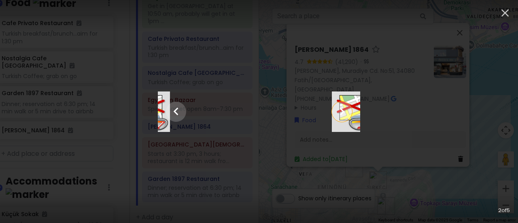
click at [349, 111] on icon "Show slide 3 of 5" at bounding box center [341, 111] width 15 height 19
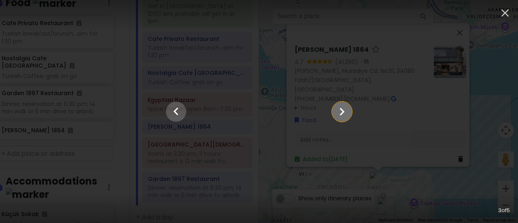
click at [349, 111] on icon "Show slide 4 of 5" at bounding box center [341, 111] width 15 height 19
click at [349, 111] on icon "Show slide 5 of 5" at bounding box center [341, 111] width 15 height 19
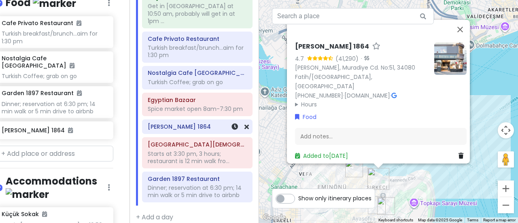
click at [171, 123] on h6 "[PERSON_NAME] 1864" at bounding box center [197, 126] width 99 height 7
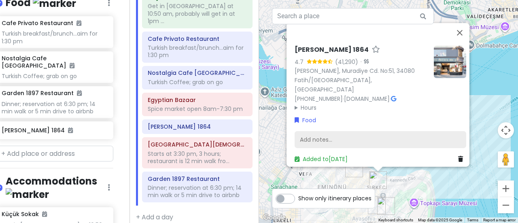
click at [328, 138] on div "Add notes..." at bounding box center [379, 139] width 171 height 17
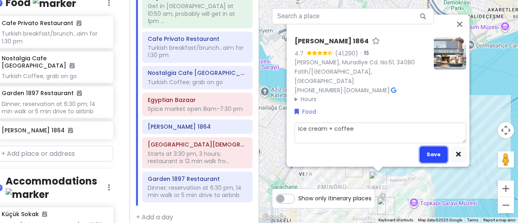
click at [436, 146] on button "Save" at bounding box center [433, 154] width 28 height 16
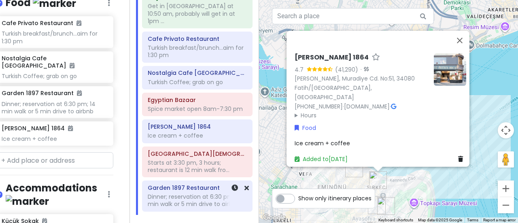
click at [222, 192] on div at bounding box center [235, 196] width 27 height 30
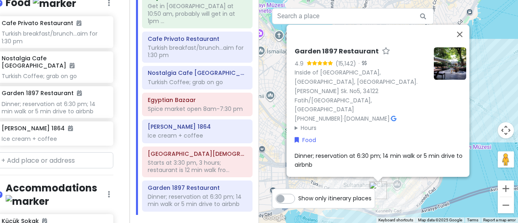
click at [322, 153] on div "Garden 1897 Restaurant 4.9 (15,142) · Inside of [GEOGRAPHIC_DATA], [GEOGRAPHIC_…" at bounding box center [380, 116] width 178 height 144
click at [314, 151] on div "Dinner; reservation at 6:30 pm; 14 min walk or 5 min drive to airbnb" at bounding box center [379, 160] width 171 height 18
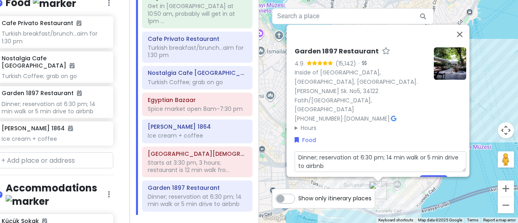
click at [323, 151] on textarea "Dinner; reservation at 6:30 pm; 14 min walk or 5 min drive to airbnb" at bounding box center [379, 161] width 171 height 21
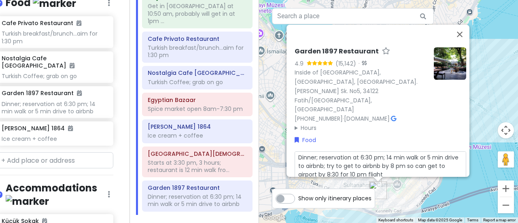
click at [438, 184] on button "Save" at bounding box center [433, 192] width 28 height 16
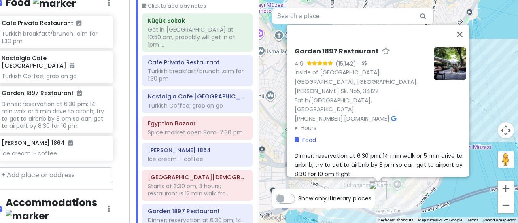
scroll to position [41, 0]
click at [180, 67] on div "Turkish breakfast/brunch...aim for 1:30 pm" at bounding box center [197, 74] width 99 height 15
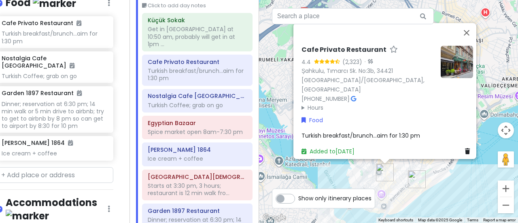
click at [417, 131] on div "Turkish breakfast/brunch...aim for 1:30 pm" at bounding box center [386, 135] width 171 height 9
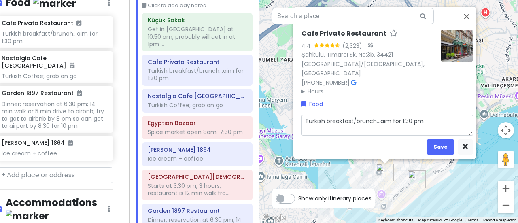
click at [427, 115] on textarea "Turkish breakfast/brunch...aim for 1:30 pm" at bounding box center [386, 125] width 171 height 21
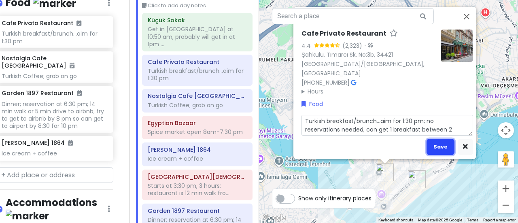
click at [437, 139] on button "Save" at bounding box center [440, 147] width 28 height 16
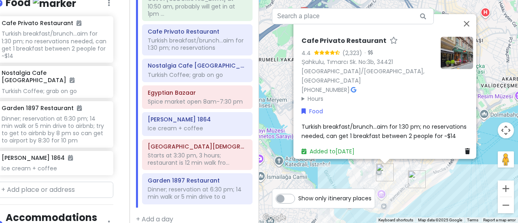
scroll to position [73, 0]
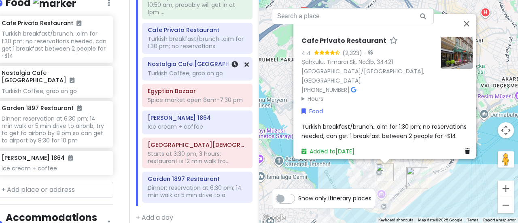
click at [188, 70] on div "Turkish Coffee; grab on go" at bounding box center [197, 73] width 99 height 7
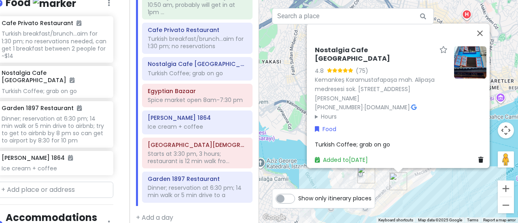
click at [364, 140] on span "Turkish Coffee; grab on go" at bounding box center [352, 144] width 75 height 8
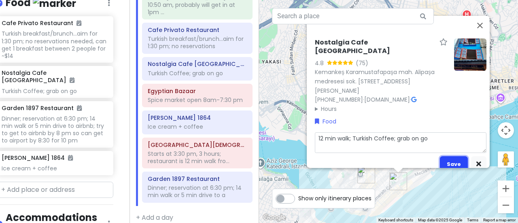
click at [451, 158] on button "Save" at bounding box center [454, 164] width 28 height 16
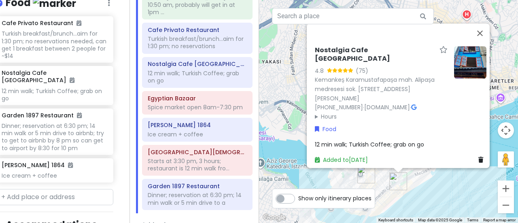
scroll to position [80, 0]
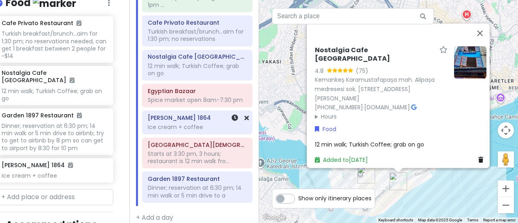
click at [177, 123] on div "Ice cream + coffee" at bounding box center [197, 126] width 99 height 7
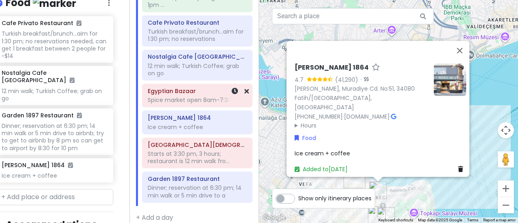
click at [171, 87] on h6 "Egyptian Bazaar" at bounding box center [197, 90] width 99 height 7
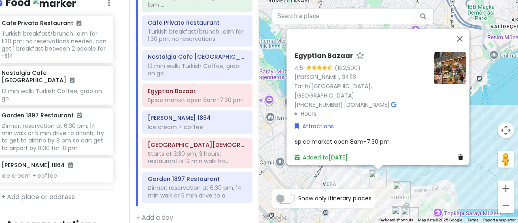
click at [343, 72] on div "(182,500)" at bounding box center [347, 67] width 26 height 9
click at [318, 60] on h6 "Egyptian Bazaar" at bounding box center [323, 56] width 58 height 8
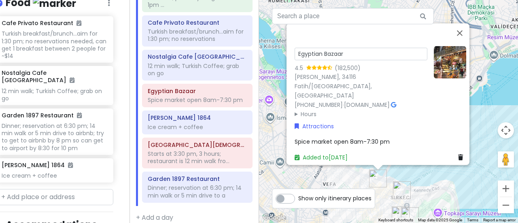
click at [313, 69] on icon at bounding box center [313, 67] width 5 height 4
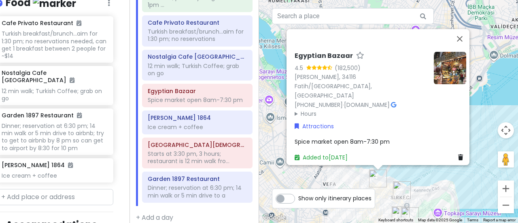
click at [442, 75] on img at bounding box center [449, 68] width 32 height 32
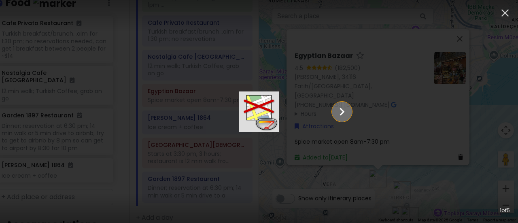
click at [349, 114] on icon "Show slide 2 of 5" at bounding box center [341, 111] width 15 height 19
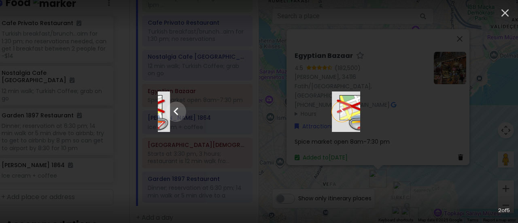
click at [349, 114] on icon "Show slide 3 of 5" at bounding box center [341, 111] width 15 height 19
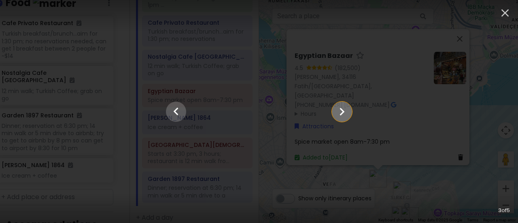
click at [349, 114] on icon "Show slide 4 of 5" at bounding box center [341, 111] width 15 height 19
click at [349, 114] on icon "Show slide 5 of 5" at bounding box center [341, 111] width 15 height 19
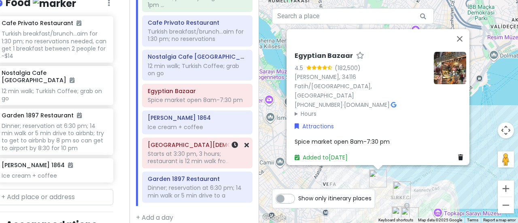
click at [182, 150] on div "Starts at 3:30 pm, 3 hours; restaurant is 12 min walk fro..." at bounding box center [197, 157] width 99 height 15
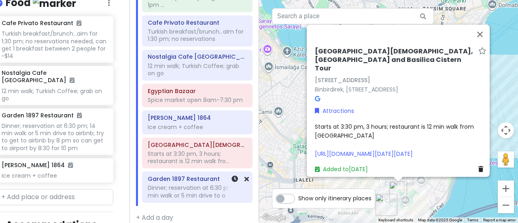
click at [188, 184] on div "Dinner; reservation at 6:30 pm; 14 min walk or 5 min drive to a" at bounding box center [197, 191] width 99 height 15
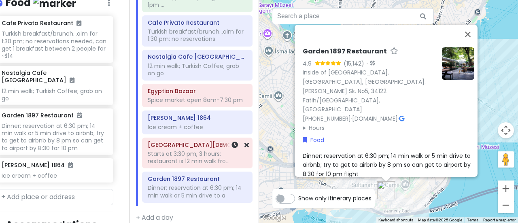
click at [209, 153] on div "Starts at 3:30 pm, 3 hours; restaurant is 12 min walk fro..." at bounding box center [197, 157] width 99 height 15
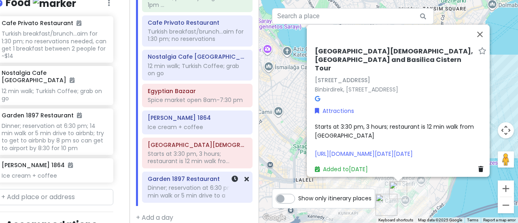
click at [206, 184] on div "Dinner; reservation at 6:30 pm; 14 min walk or 5 min drive to a" at bounding box center [197, 191] width 99 height 15
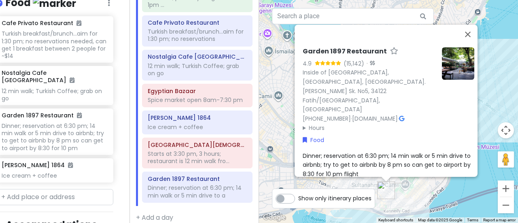
click at [374, 151] on span "Dinner; reservation at 6:30 pm; 14 min walk or 5 min drive to airbnb; try to ge…" at bounding box center [386, 164] width 169 height 26
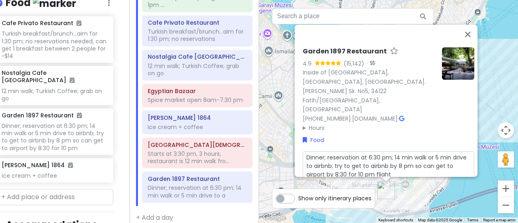
click at [213, 214] on div "Itinerary × 1 . [DATE] Edit Day Notes Delete Day Click to add day notes Küçük S…" at bounding box center [193, 111] width 129 height 223
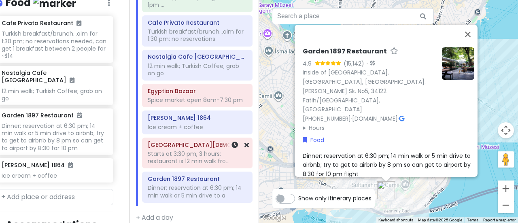
click at [185, 152] on div "Starts at 3:30 pm, 3 hours; restaurant is 12 min walk fro..." at bounding box center [197, 157] width 99 height 15
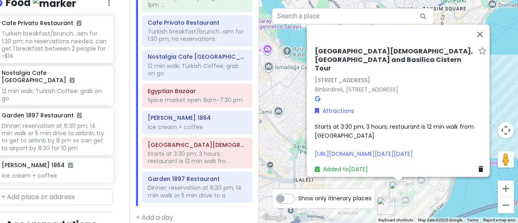
click at [421, 125] on span "Starts at 3:30 pm, 3 hours; restaurant is 12 min walk from [GEOGRAPHIC_DATA] [U…" at bounding box center [395, 139] width 161 height 35
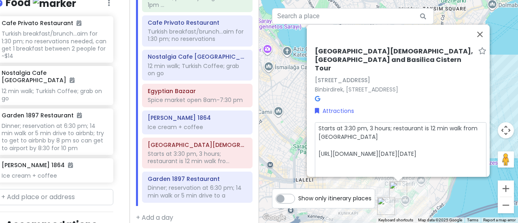
click at [425, 127] on textarea "Starts at 3:30 pm, 3 hours; restaurant is 12 min walk from [GEOGRAPHIC_DATA] [U…" at bounding box center [400, 158] width 171 height 72
click at [204, 207] on div "Itinerary × 1 . [DATE] Edit Day Notes Delete Day Click to add day notes Küçük S…" at bounding box center [193, 111] width 129 height 223
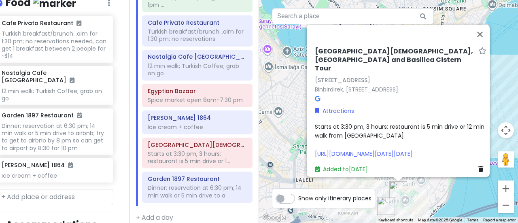
click at [173, 161] on div "Küçük Sokak Get in [GEOGRAPHIC_DATA] at 10:50 am, probably will get in at 1pm .…" at bounding box center [197, 90] width 123 height 232
click at [167, 184] on div "Dinner; reservation at 6:30 pm; 14 min walk or 5 min drive to a" at bounding box center [197, 191] width 99 height 15
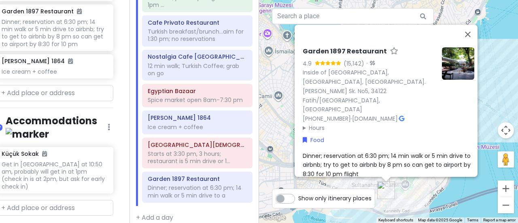
scroll to position [429, 11]
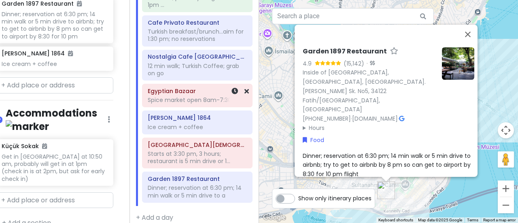
click at [188, 96] on div "Spice market open 8am-7:30 pm" at bounding box center [197, 99] width 99 height 7
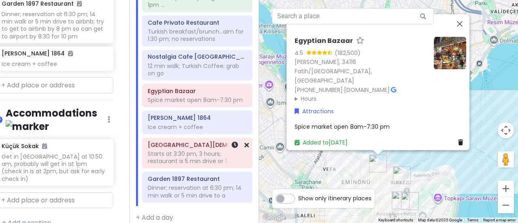
click at [178, 150] on div "Starts at 3:30 pm, 3 hours; restaurant is 5 min drive or 1..." at bounding box center [197, 157] width 99 height 15
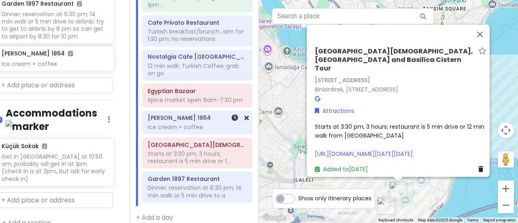
click at [182, 123] on div "Ice cream + coffee" at bounding box center [197, 126] width 99 height 7
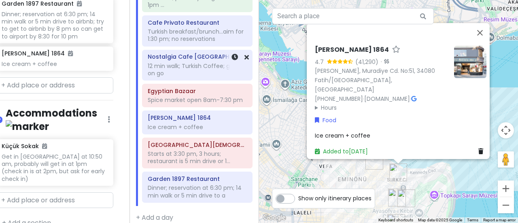
click at [174, 62] on div "12 min walk; Turkish Coffee; grab on go" at bounding box center [197, 69] width 99 height 15
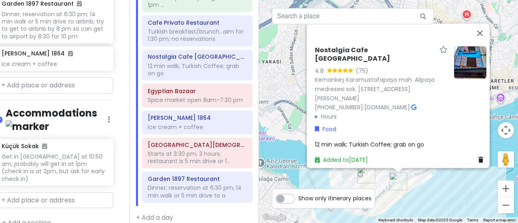
click at [459, 60] on img at bounding box center [470, 62] width 32 height 32
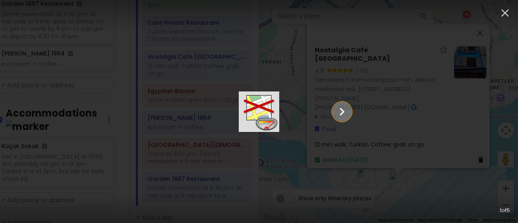
click at [349, 111] on icon "Show slide 2 of 5" at bounding box center [341, 111] width 15 height 19
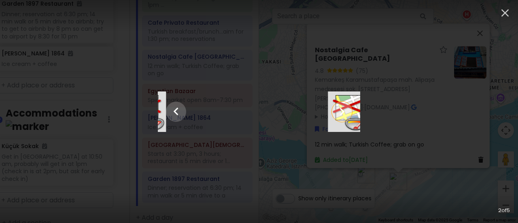
click at [349, 111] on icon "Show slide 3 of 5" at bounding box center [341, 111] width 15 height 19
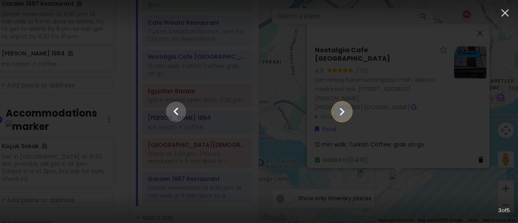
click at [349, 111] on icon "Show slide 4 of 5" at bounding box center [341, 111] width 15 height 19
click at [349, 111] on icon "Show slide 5 of 5" at bounding box center [341, 111] width 15 height 19
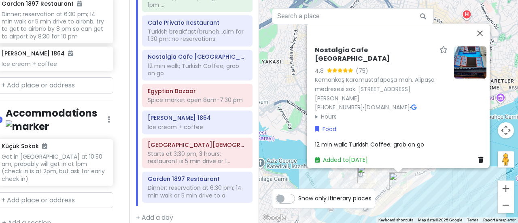
click at [459, 68] on img at bounding box center [470, 62] width 32 height 32
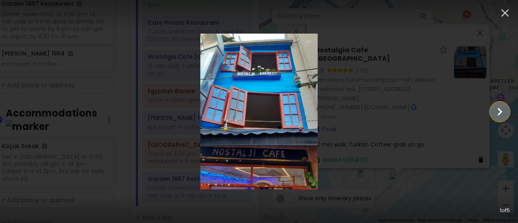
click at [495, 111] on icon "Show slide 2 of 5" at bounding box center [499, 111] width 15 height 19
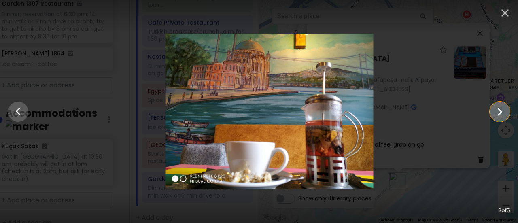
click at [495, 111] on icon "Show slide 3 of 5" at bounding box center [499, 111] width 15 height 19
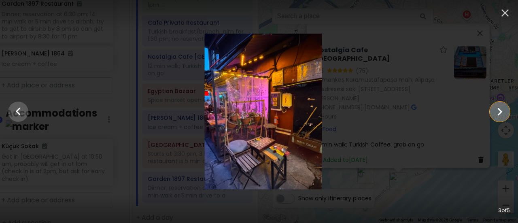
click at [495, 111] on icon "Show slide 4 of 5" at bounding box center [499, 111] width 15 height 19
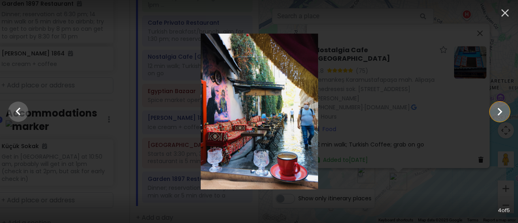
click at [495, 111] on icon "Show slide 5 of 5" at bounding box center [499, 111] width 15 height 19
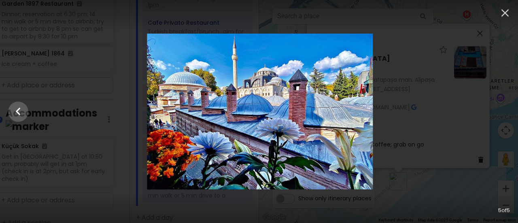
click at [495, 111] on div at bounding box center [260, 112] width 518 height 156
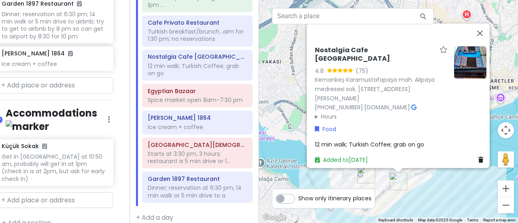
click at [457, 63] on img at bounding box center [470, 62] width 32 height 32
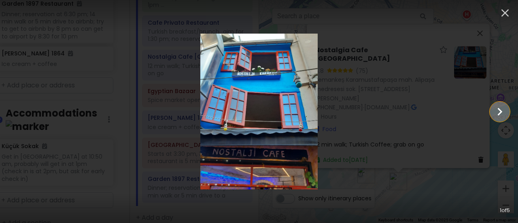
click at [503, 114] on icon "Show slide 2 of 5" at bounding box center [499, 111] width 15 height 19
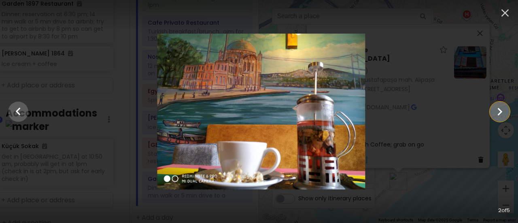
click at [503, 114] on icon "Show slide 3 of 5" at bounding box center [499, 111] width 15 height 19
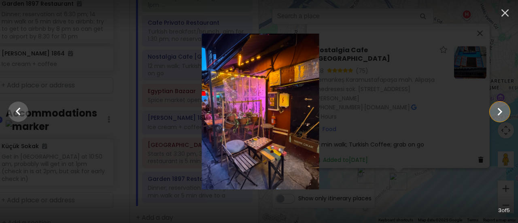
click at [503, 114] on icon "Show slide 4 of 5" at bounding box center [499, 111] width 15 height 19
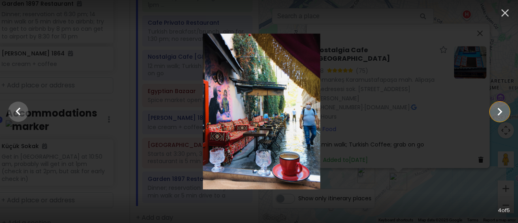
click at [503, 114] on icon "Show slide 5 of 5" at bounding box center [499, 111] width 15 height 19
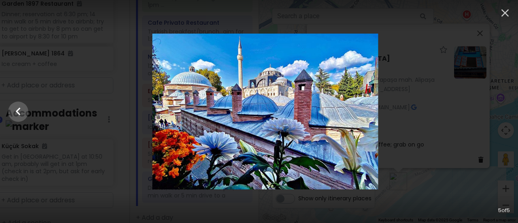
click at [503, 114] on div at bounding box center [265, 112] width 518 height 156
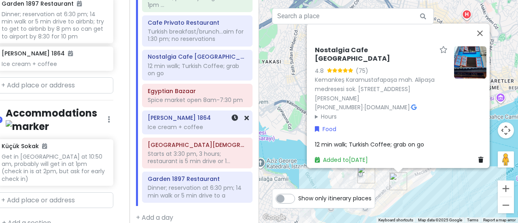
click at [179, 123] on div "Ice cream + coffee" at bounding box center [197, 126] width 99 height 7
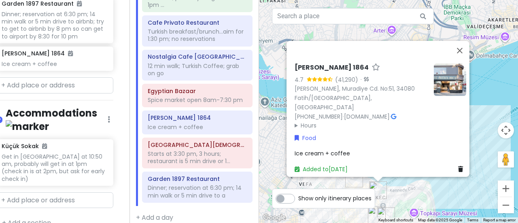
click at [442, 82] on img at bounding box center [449, 79] width 32 height 32
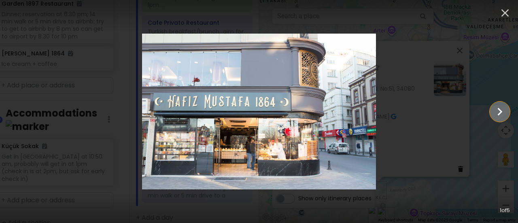
click at [501, 113] on icon "Show slide 2 of 5" at bounding box center [499, 111] width 15 height 19
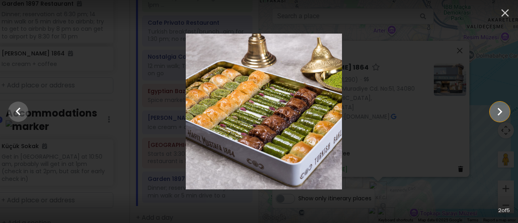
click at [501, 113] on icon "Show slide 3 of 5" at bounding box center [499, 111] width 15 height 19
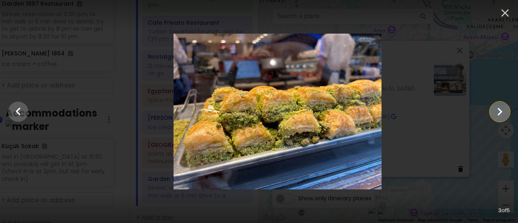
click at [501, 113] on icon "Show slide 4 of 5" at bounding box center [499, 111] width 15 height 19
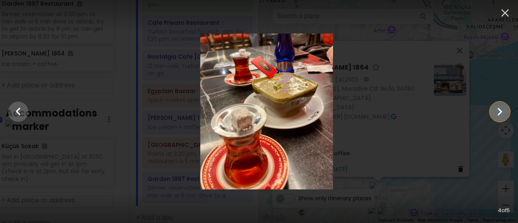
click at [501, 113] on icon "Show slide 5 of 5" at bounding box center [499, 111] width 15 height 19
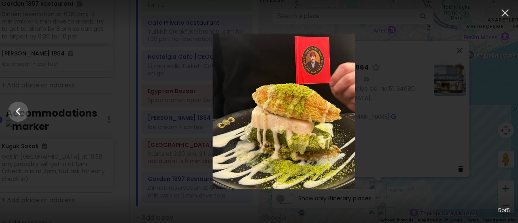
click at [501, 113] on div at bounding box center [284, 112] width 518 height 156
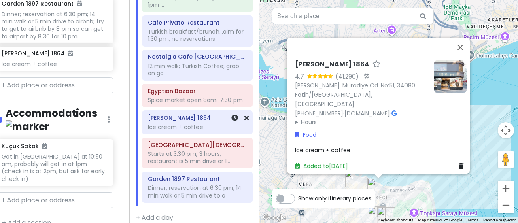
click at [184, 123] on div "Ice cream + coffee" at bounding box center [197, 126] width 99 height 7
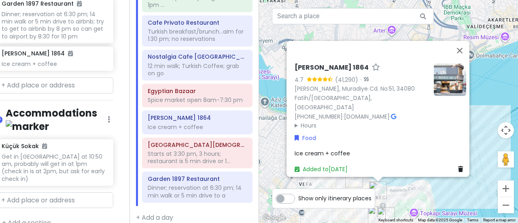
click at [434, 89] on img at bounding box center [449, 79] width 32 height 32
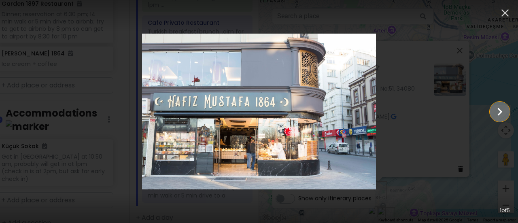
click at [498, 108] on icon "Show slide 2 of 5" at bounding box center [499, 112] width 5 height 8
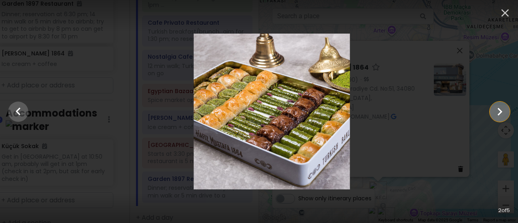
click at [498, 108] on icon "Show slide 3 of 5" at bounding box center [499, 112] width 5 height 8
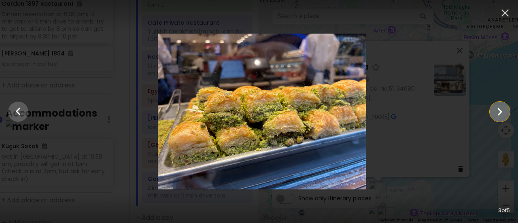
click at [498, 108] on icon "Show slide 4 of 5" at bounding box center [499, 112] width 5 height 8
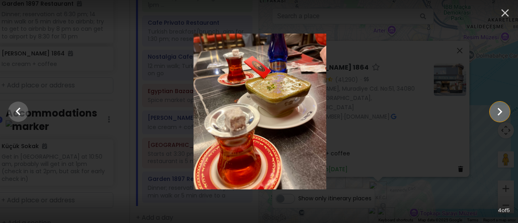
click at [498, 108] on icon "Show slide 5 of 5" at bounding box center [499, 112] width 5 height 8
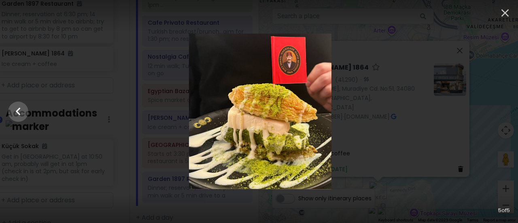
click at [498, 108] on div at bounding box center [260, 112] width 518 height 156
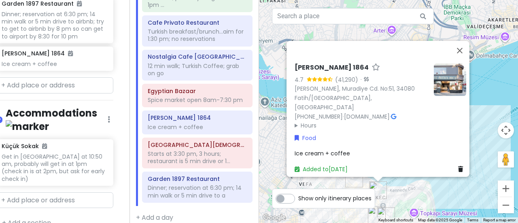
click at [450, 90] on img at bounding box center [449, 79] width 32 height 32
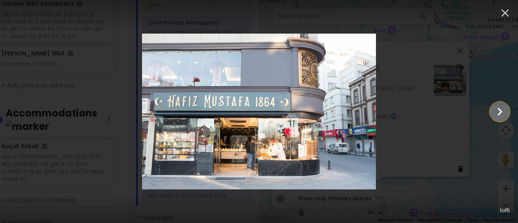
click at [502, 105] on icon "Show slide 2 of 5" at bounding box center [499, 111] width 15 height 19
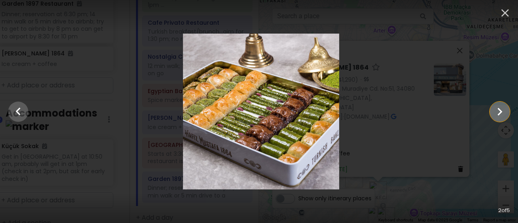
click at [502, 105] on icon "Show slide 3 of 5" at bounding box center [499, 111] width 15 height 19
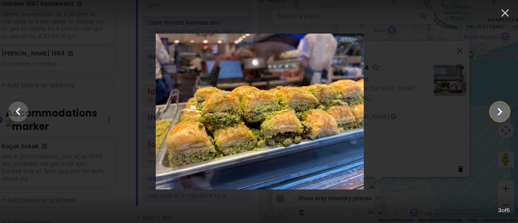
click at [502, 105] on icon "Show slide 4 of 5" at bounding box center [499, 111] width 15 height 19
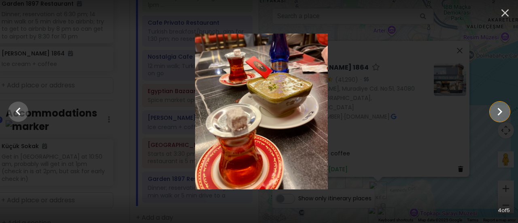
click at [502, 105] on icon "Show slide 5 of 5" at bounding box center [499, 111] width 15 height 19
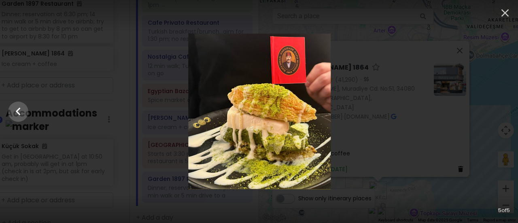
click at [502, 105] on div at bounding box center [259, 112] width 518 height 156
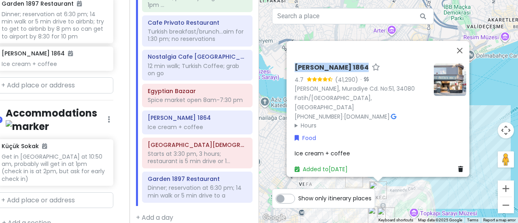
drag, startPoint x: 290, startPoint y: 71, endPoint x: 352, endPoint y: 74, distance: 62.0
click at [352, 74] on div "[PERSON_NAME] 1864 4.7 (41,290) · [PERSON_NAME], [PERSON_NAME] Cd. No:51, 34080…" at bounding box center [380, 118] width 178 height 116
copy h6 "[PERSON_NAME] 1864"
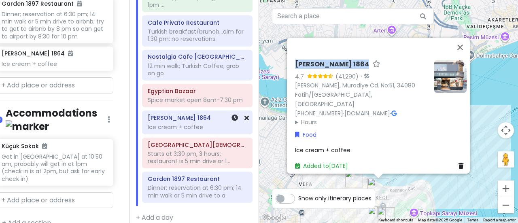
click at [184, 123] on div "Ice cream + coffee" at bounding box center [197, 126] width 99 height 7
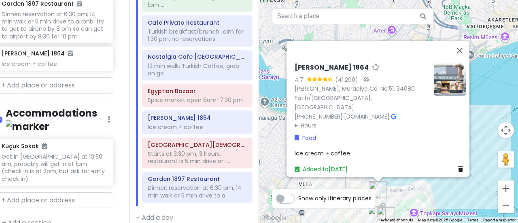
click at [294, 149] on span "Ice cream + coffee" at bounding box center [321, 153] width 55 height 8
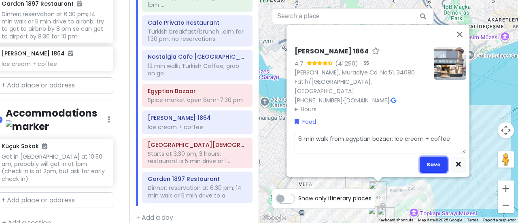
click at [433, 156] on button "Save" at bounding box center [433, 164] width 28 height 16
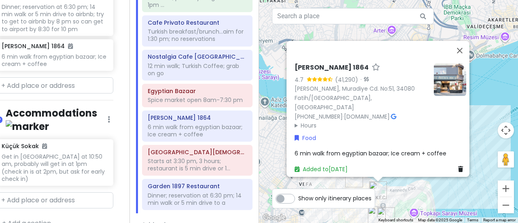
click at [436, 84] on img at bounding box center [449, 79] width 32 height 32
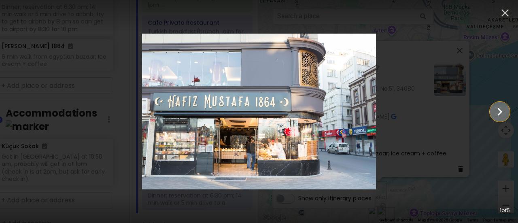
click at [490, 110] on button "Show slide 2 of 5" at bounding box center [499, 111] width 20 height 20
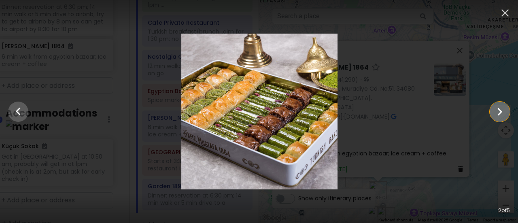
click at [490, 110] on button "Show slide 3 of 5" at bounding box center [499, 111] width 20 height 20
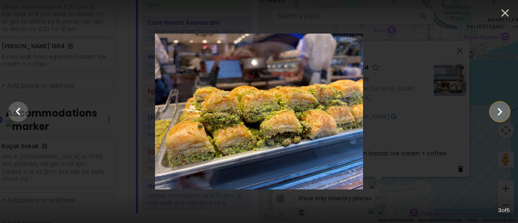
click at [490, 110] on button "Show slide 4 of 5" at bounding box center [499, 111] width 20 height 20
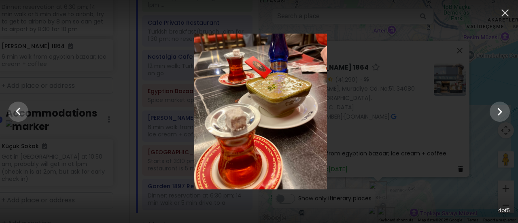
click at [488, 111] on div at bounding box center [261, 112] width 518 height 156
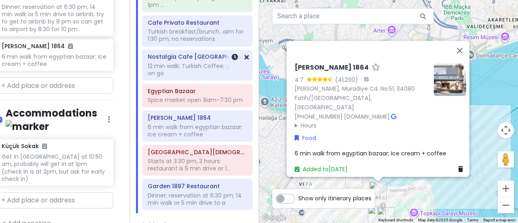
click at [185, 64] on div "12 min walk; Turkish Coffee; grab on go" at bounding box center [197, 69] width 99 height 15
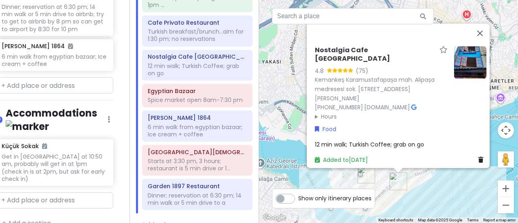
click at [469, 71] on img at bounding box center [470, 62] width 32 height 32
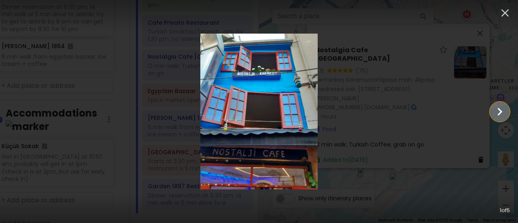
click at [495, 110] on icon "Show slide 2 of 5" at bounding box center [499, 111] width 15 height 19
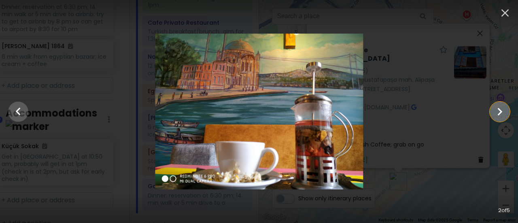
click at [495, 110] on icon "Show slide 3 of 5" at bounding box center [499, 111] width 15 height 19
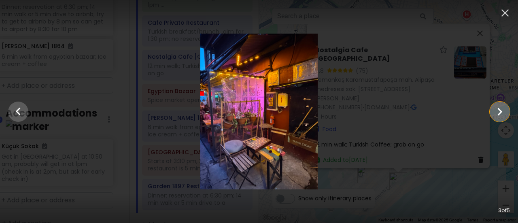
click at [495, 110] on icon "Show slide 4 of 5" at bounding box center [499, 111] width 15 height 19
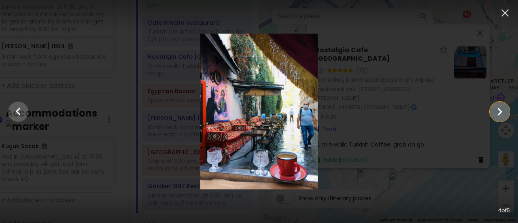
click at [495, 110] on icon "Show slide 5 of 5" at bounding box center [499, 111] width 15 height 19
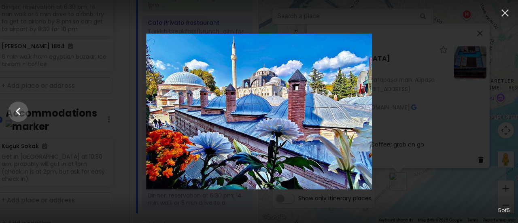
click at [495, 110] on div at bounding box center [259, 112] width 518 height 156
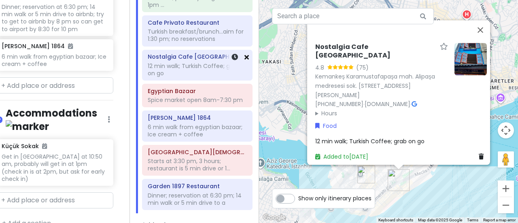
click at [244, 54] on icon at bounding box center [246, 57] width 4 height 6
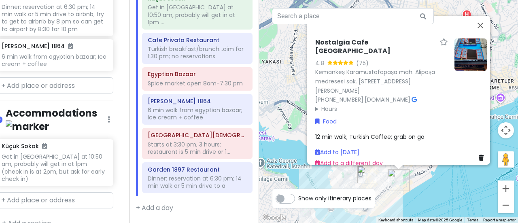
scroll to position [53, 0]
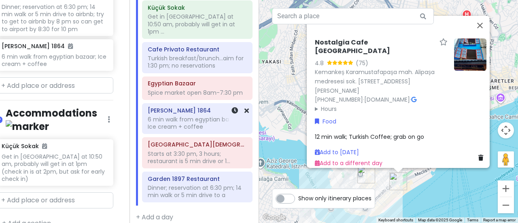
click at [182, 121] on div "6 min walk from egyptian bazaar; Ice cream + coffee" at bounding box center [197, 123] width 99 height 15
